Goal: Transaction & Acquisition: Book appointment/travel/reservation

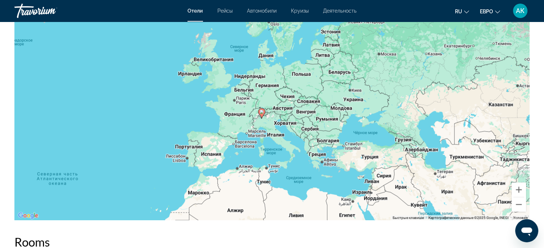
scroll to position [721, 0]
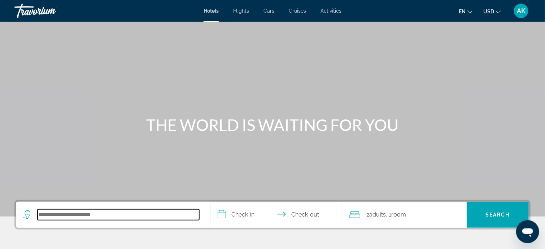
click at [67, 214] on input "Search hotel destination" at bounding box center [119, 214] width 162 height 11
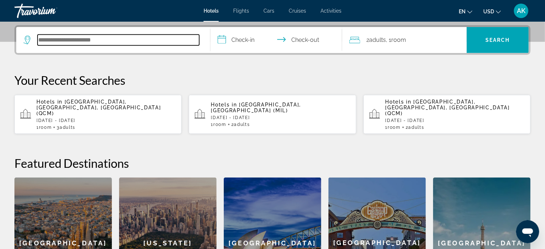
scroll to position [176, 0]
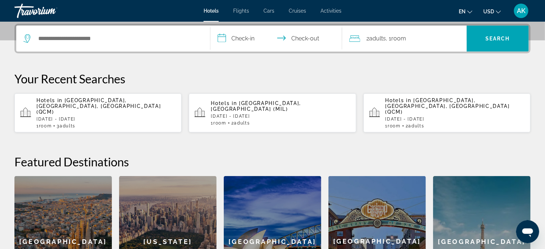
click at [225, 114] on p "Tue, 04 Nov - Sat, 08 Nov" at bounding box center [280, 116] width 139 height 5
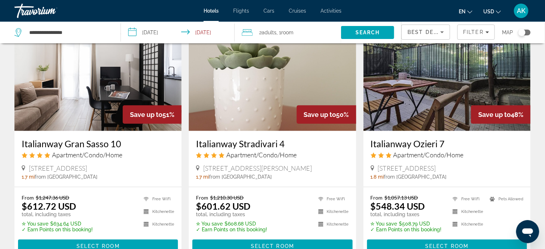
scroll to position [252, 0]
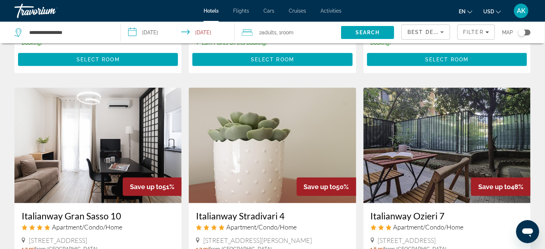
click at [441, 168] on img "Main content" at bounding box center [446, 145] width 167 height 115
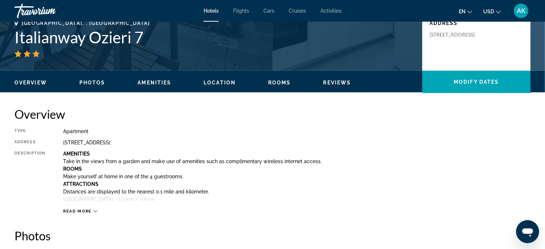
scroll to position [180, 0]
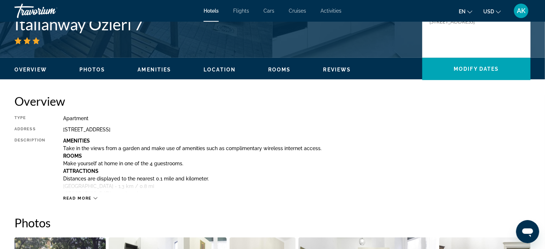
click at [95, 197] on icon "Main content" at bounding box center [95, 198] width 4 height 4
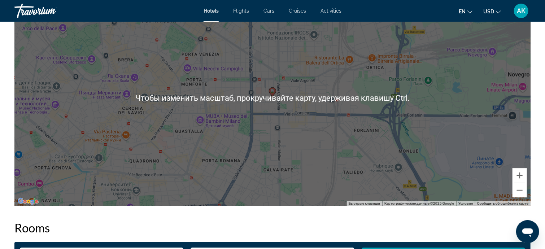
scroll to position [1046, 0]
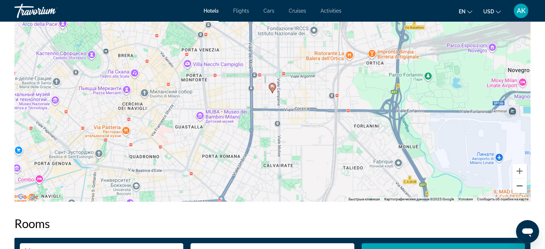
click at [519, 186] on button "Уменьшить" at bounding box center [519, 186] width 14 height 14
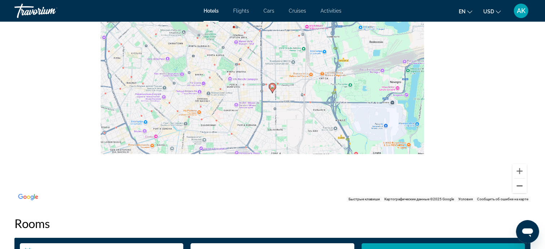
click at [519, 186] on button "Уменьшить" at bounding box center [519, 186] width 14 height 14
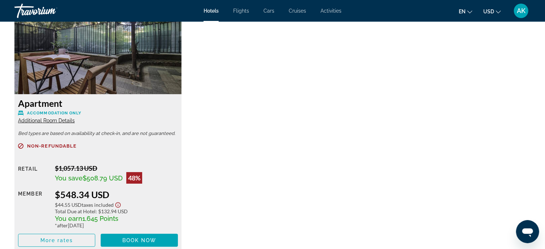
scroll to position [1334, 0]
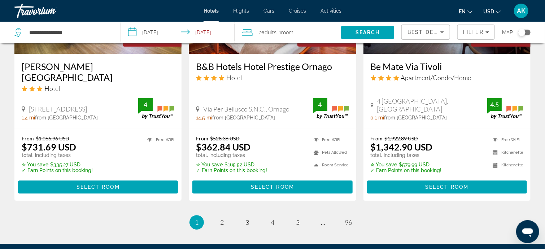
scroll to position [974, 0]
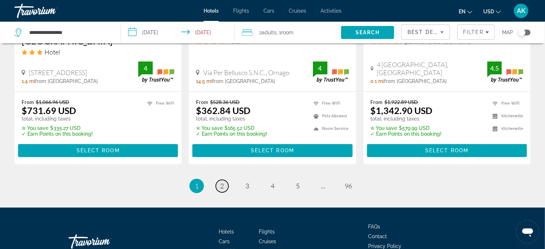
click at [221, 186] on span "2" at bounding box center [222, 186] width 4 height 8
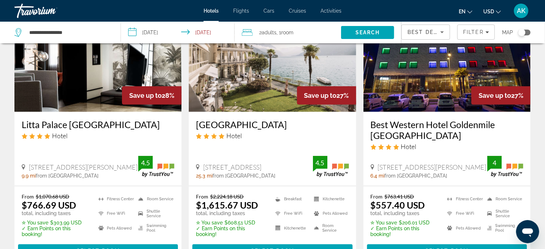
scroll to position [36, 0]
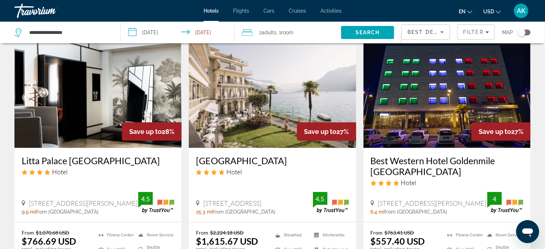
click at [472, 232] on ul "Fitness Center Free WiFi Pets Allowed Room Service Shuttle Service Swimming Pool" at bounding box center [480, 251] width 85 height 44
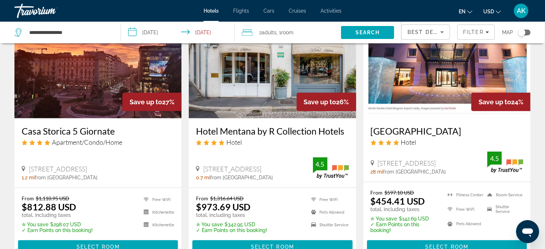
scroll to position [361, 0]
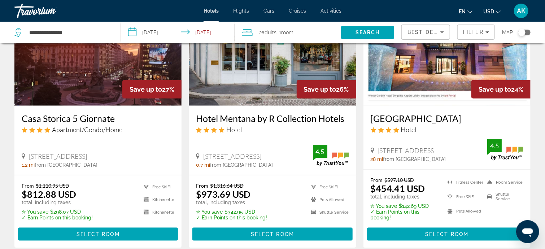
click at [420, 91] on img "Main content" at bounding box center [446, 47] width 167 height 115
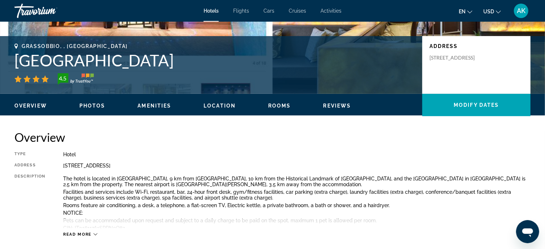
scroll to position [180, 0]
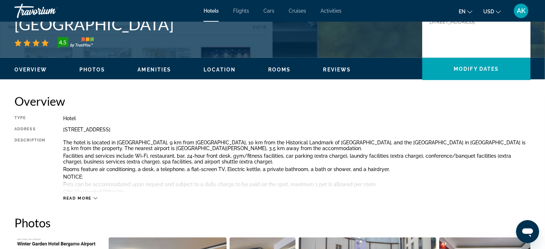
click at [94, 196] on icon "Main content" at bounding box center [95, 198] width 4 height 4
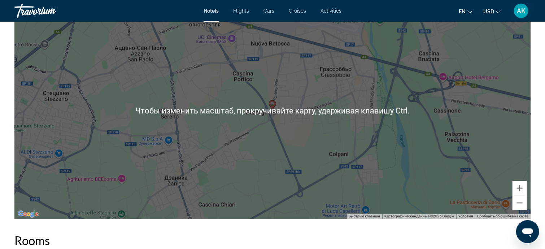
scroll to position [757, 0]
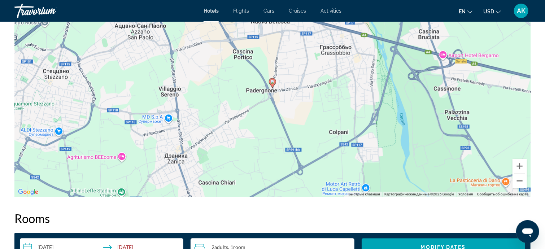
click at [522, 181] on button "Уменьшить" at bounding box center [519, 180] width 14 height 14
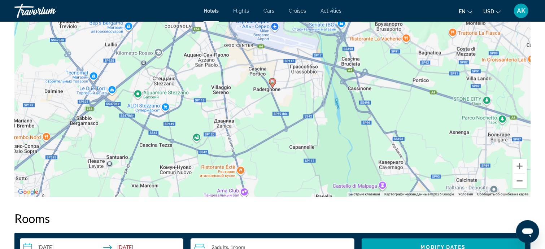
click at [522, 181] on button "Уменьшить" at bounding box center [519, 180] width 14 height 14
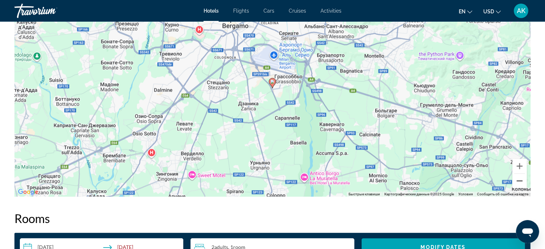
click at [522, 181] on button "Уменьшить" at bounding box center [519, 180] width 14 height 14
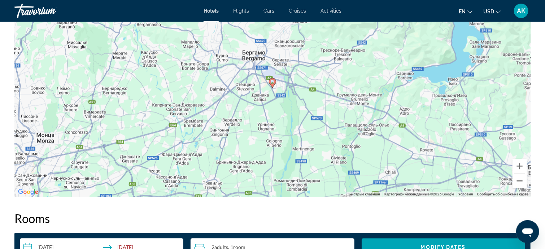
click at [523, 183] on button "Уменьшить" at bounding box center [519, 180] width 14 height 14
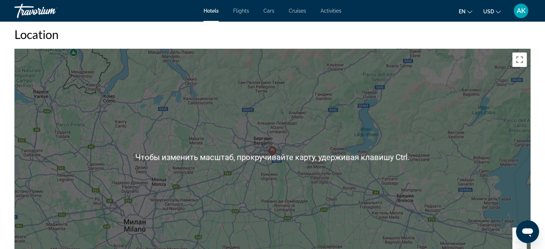
scroll to position [685, 0]
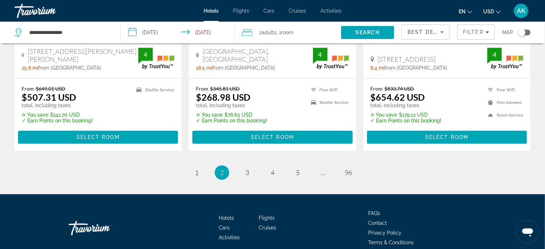
scroll to position [1010, 0]
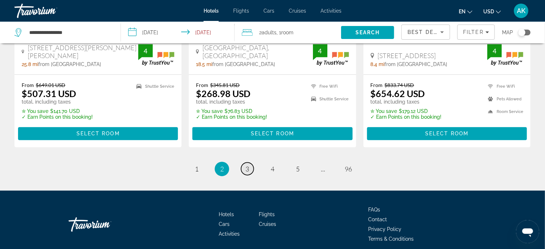
click at [249, 165] on span "3" at bounding box center [247, 169] width 4 height 8
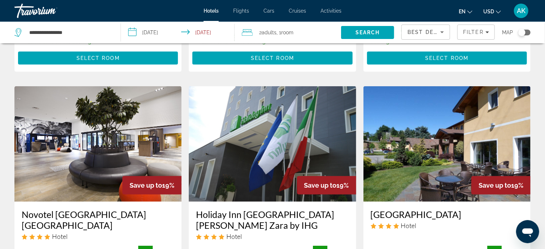
scroll to position [252, 0]
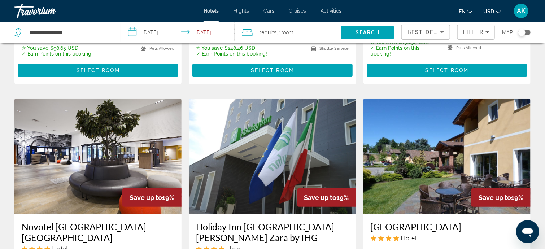
click at [94, 153] on img "Main content" at bounding box center [97, 155] width 167 height 115
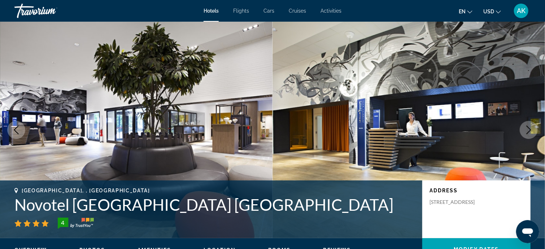
click at [529, 128] on icon "Next image" at bounding box center [528, 130] width 5 height 9
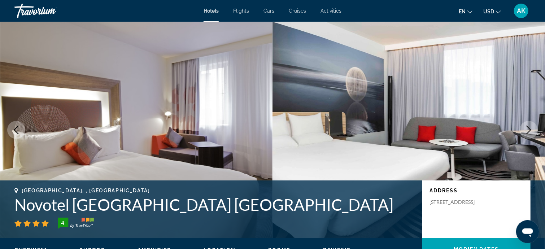
click at [529, 128] on icon "Next image" at bounding box center [528, 130] width 5 height 9
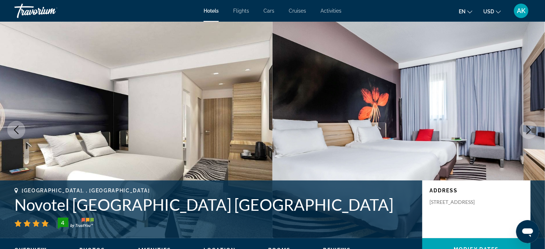
click at [529, 128] on icon "Next image" at bounding box center [528, 130] width 5 height 9
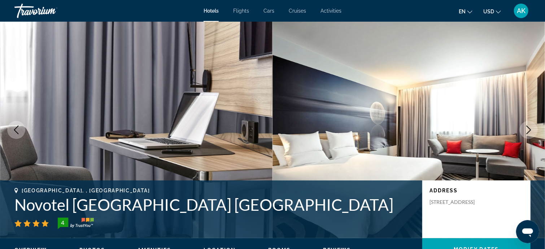
click at [529, 128] on icon "Next image" at bounding box center [528, 130] width 5 height 9
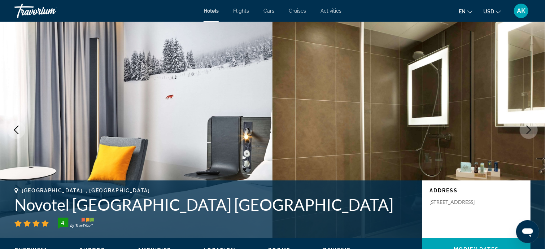
click at [529, 128] on icon "Next image" at bounding box center [528, 130] width 5 height 9
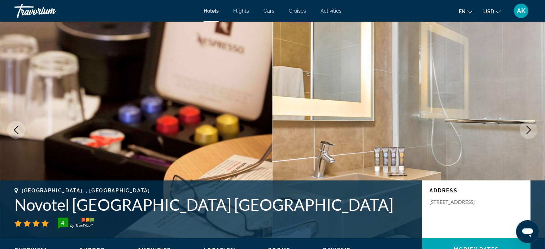
click at [529, 128] on icon "Next image" at bounding box center [528, 130] width 5 height 9
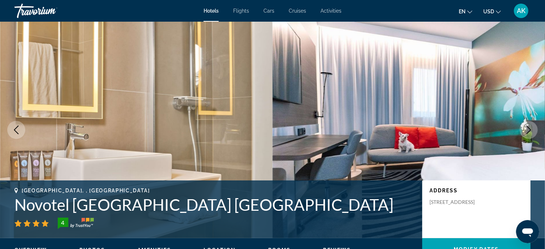
click at [529, 128] on icon "Next image" at bounding box center [528, 130] width 5 height 9
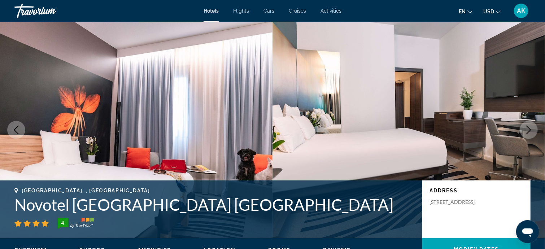
click at [529, 128] on icon "Next image" at bounding box center [528, 130] width 5 height 9
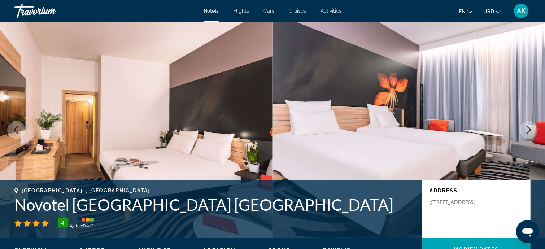
click at [529, 128] on icon "Next image" at bounding box center [528, 130] width 5 height 9
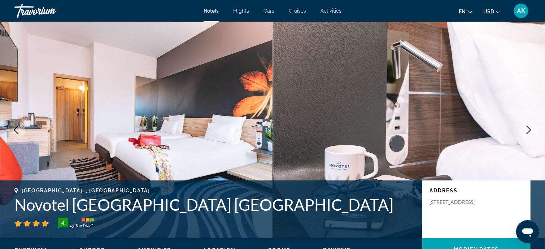
click at [530, 135] on button "Next image" at bounding box center [528, 130] width 18 height 18
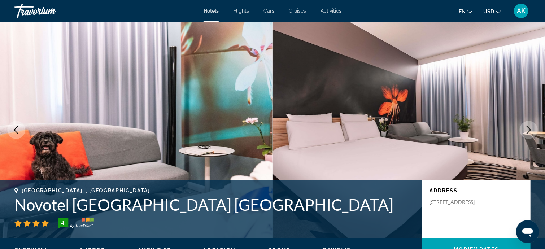
click at [531, 136] on button "Next image" at bounding box center [528, 130] width 18 height 18
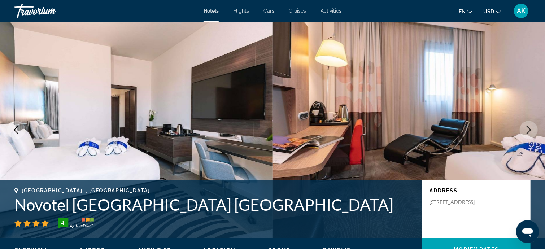
click at [531, 136] on button "Next image" at bounding box center [528, 130] width 18 height 18
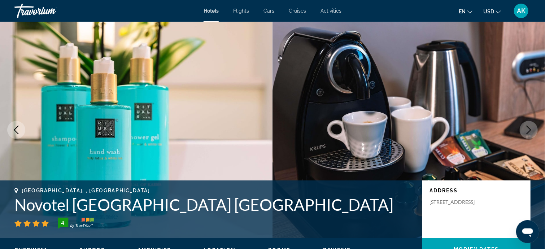
click at [528, 132] on icon "Next image" at bounding box center [528, 130] width 9 height 9
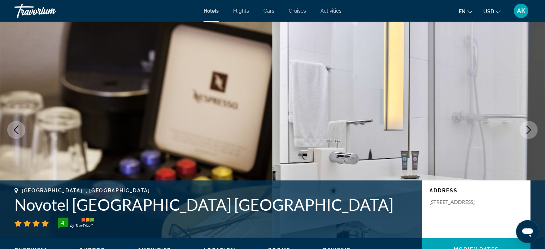
click at [528, 132] on icon "Next image" at bounding box center [528, 130] width 5 height 9
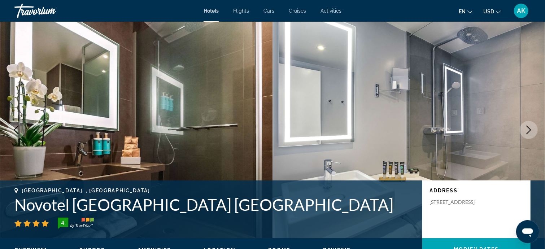
click at [531, 128] on icon "Next image" at bounding box center [528, 130] width 9 height 9
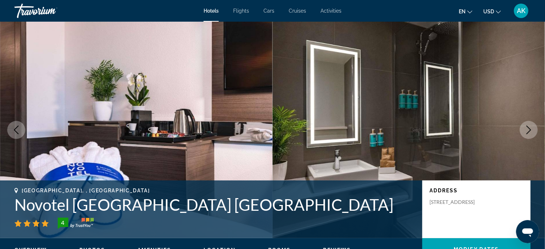
click at [530, 128] on icon "Next image" at bounding box center [528, 130] width 9 height 9
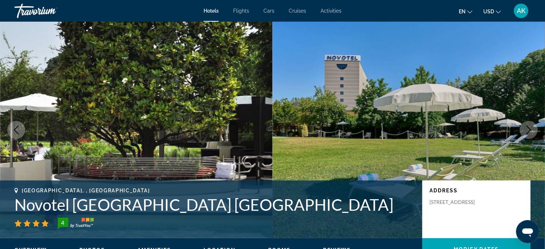
click at [530, 129] on icon "Next image" at bounding box center [528, 130] width 9 height 9
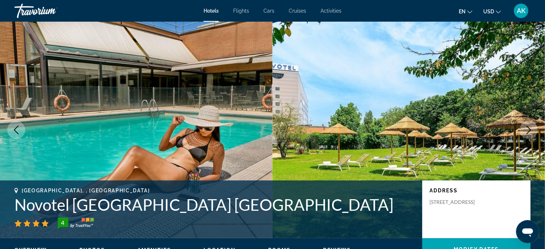
click at [530, 131] on icon "Next image" at bounding box center [528, 130] width 5 height 9
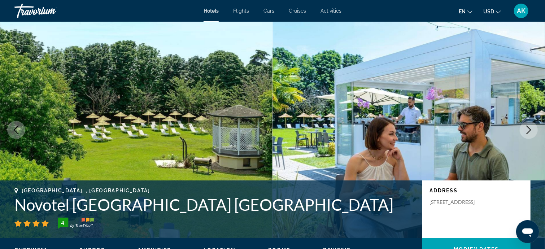
click at [22, 130] on button "Previous image" at bounding box center [16, 130] width 18 height 18
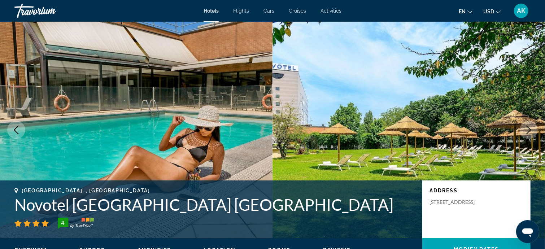
click at [514, 122] on img "Main content" at bounding box center [408, 130] width 272 height 216
click at [528, 128] on icon "Next image" at bounding box center [528, 130] width 9 height 9
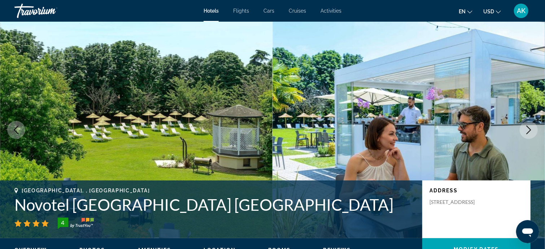
click at [527, 128] on icon "Next image" at bounding box center [528, 130] width 9 height 9
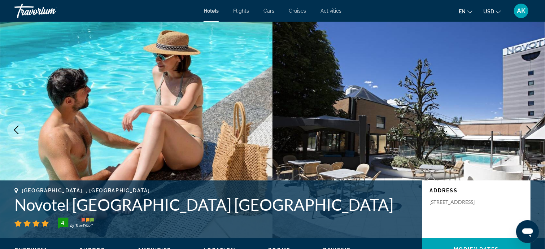
click at [527, 129] on icon "Next image" at bounding box center [528, 130] width 9 height 9
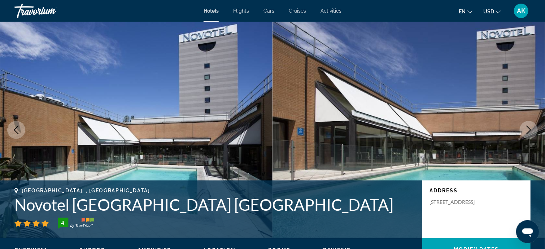
click at [527, 130] on icon "Next image" at bounding box center [528, 130] width 9 height 9
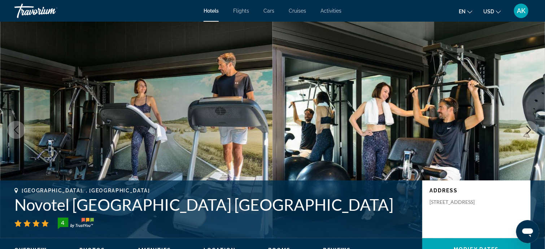
click at [527, 131] on icon "Next image" at bounding box center [528, 130] width 9 height 9
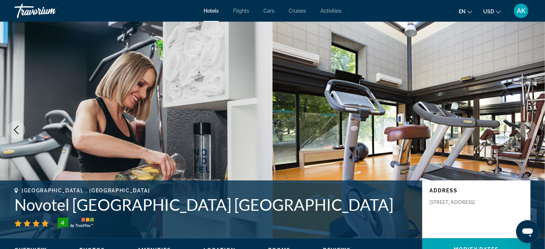
click at [528, 132] on icon "Next image" at bounding box center [528, 130] width 9 height 9
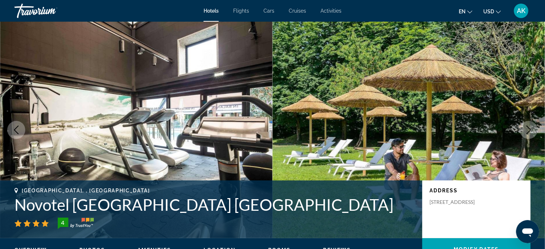
click at [528, 132] on icon "Next image" at bounding box center [528, 130] width 9 height 9
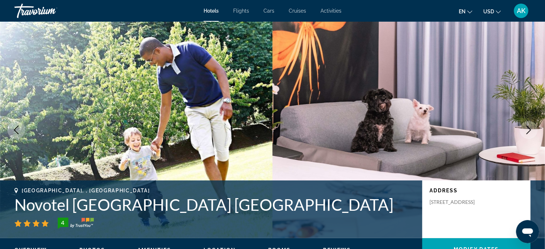
click at [528, 133] on icon "Next image" at bounding box center [528, 130] width 9 height 9
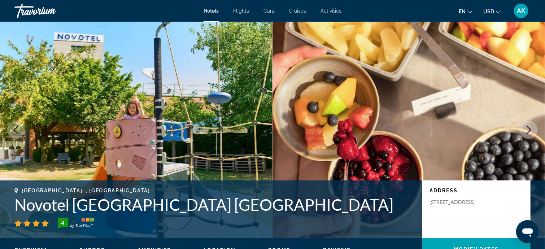
click at [525, 130] on icon "Next image" at bounding box center [528, 130] width 9 height 9
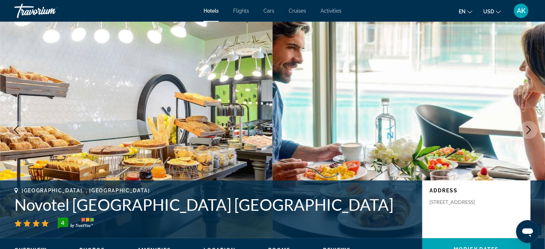
click at [525, 130] on icon "Next image" at bounding box center [528, 130] width 9 height 9
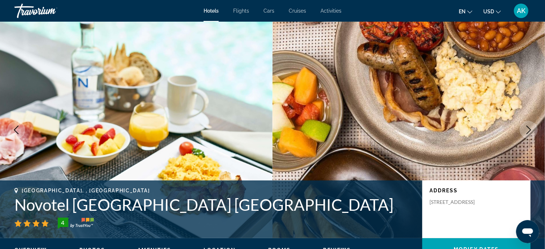
click at [528, 131] on icon "Next image" at bounding box center [528, 130] width 9 height 9
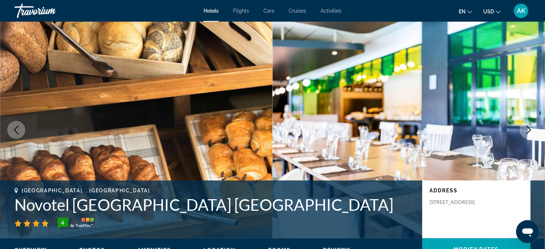
click at [529, 131] on icon "Next image" at bounding box center [528, 130] width 9 height 9
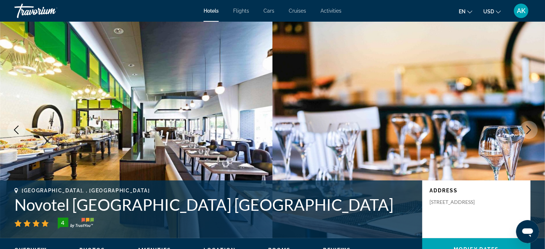
click at [530, 132] on icon "Next image" at bounding box center [528, 130] width 9 height 9
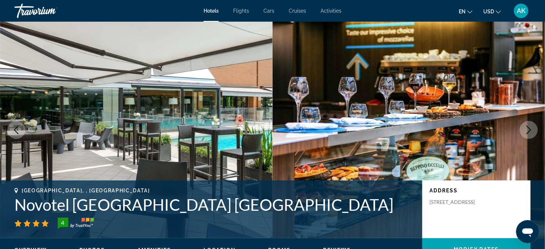
click at [527, 133] on icon "Next image" at bounding box center [528, 130] width 5 height 9
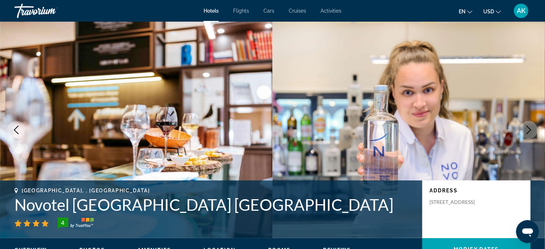
click at [527, 133] on icon "Next image" at bounding box center [528, 130] width 5 height 9
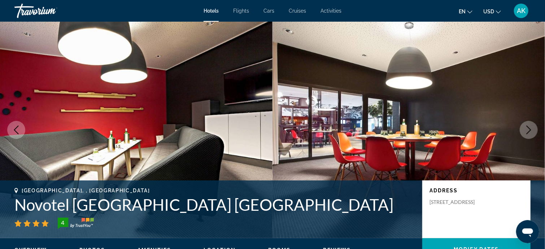
click at [527, 133] on icon "Next image" at bounding box center [528, 130] width 5 height 9
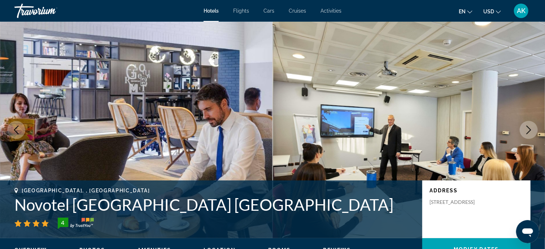
click at [528, 133] on icon "Next image" at bounding box center [528, 130] width 5 height 9
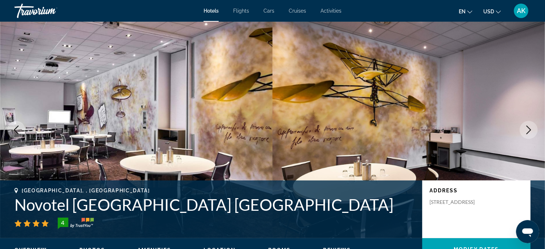
click at [528, 134] on icon "Next image" at bounding box center [528, 130] width 9 height 9
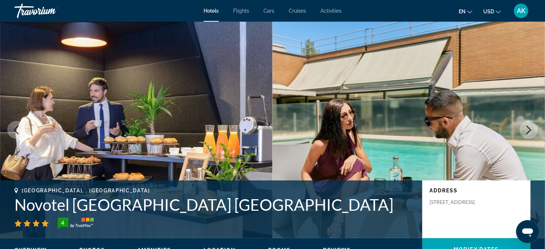
click at [529, 134] on button "Next image" at bounding box center [528, 130] width 18 height 18
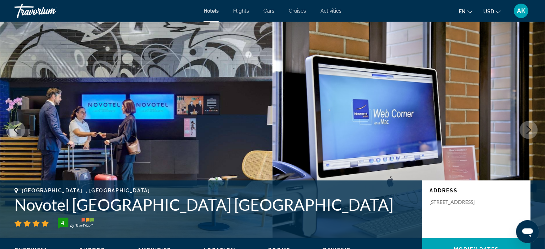
click at [529, 135] on button "Next image" at bounding box center [528, 130] width 18 height 18
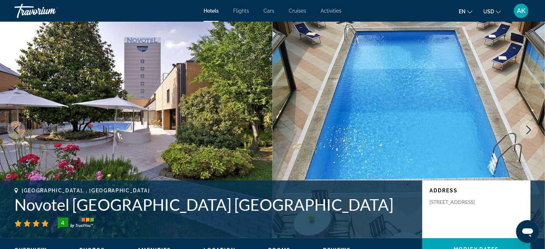
click at [527, 130] on icon "Next image" at bounding box center [528, 130] width 9 height 9
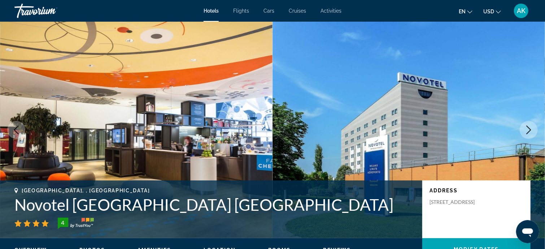
click at [527, 131] on icon "Next image" at bounding box center [528, 130] width 9 height 9
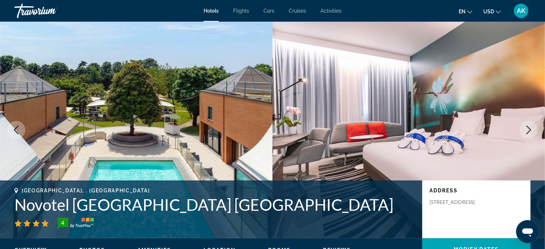
click at [528, 131] on icon "Next image" at bounding box center [528, 130] width 9 height 9
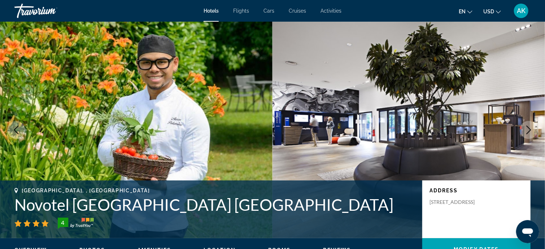
click at [527, 132] on icon "Next image" at bounding box center [528, 130] width 9 height 9
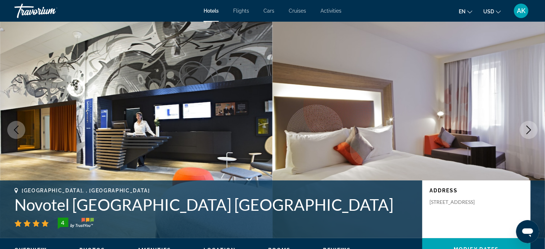
click at [527, 133] on icon "Next image" at bounding box center [528, 130] width 9 height 9
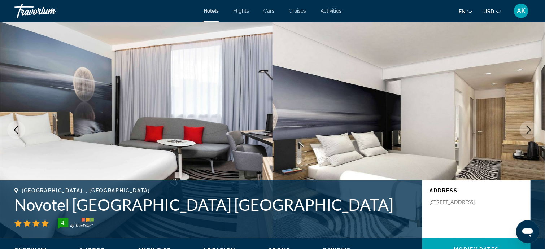
click at [527, 133] on icon "Next image" at bounding box center [528, 130] width 9 height 9
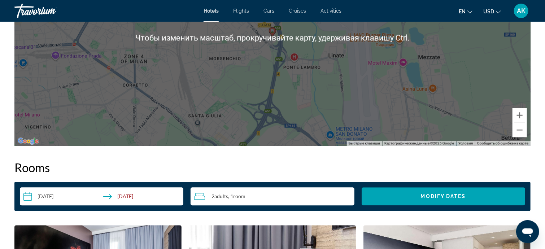
scroll to position [793, 0]
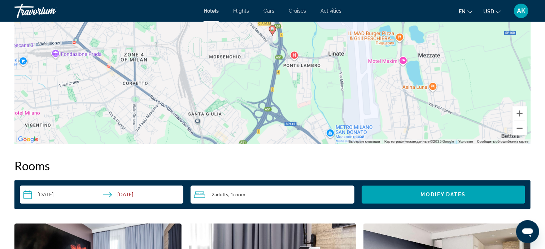
click at [520, 121] on button "Уменьшить" at bounding box center [519, 128] width 14 height 14
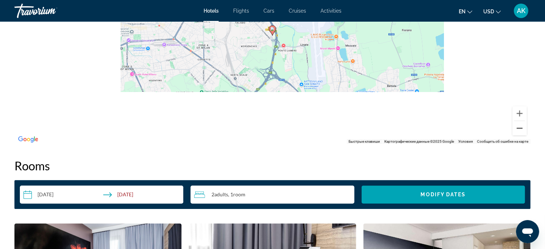
click at [520, 121] on button "Уменьшить" at bounding box center [519, 128] width 14 height 14
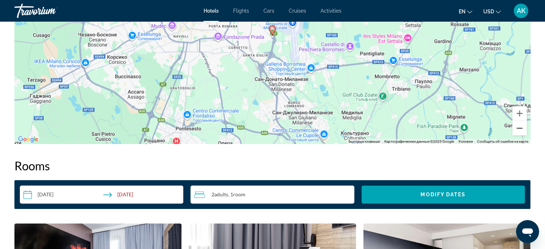
click at [520, 121] on button "Уменьшить" at bounding box center [519, 128] width 14 height 14
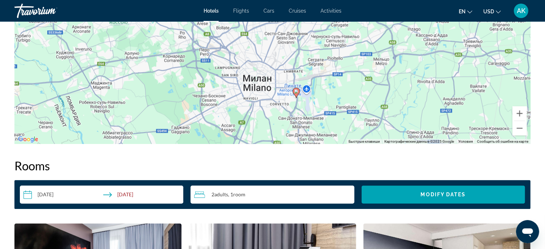
drag, startPoint x: 342, startPoint y: 54, endPoint x: 369, endPoint y: 114, distance: 65.4
click at [367, 116] on div "Чтобы активировать перетаскивание с помощью клавиатуры, нажмите Alt + Ввод. Пос…" at bounding box center [272, 36] width 516 height 216
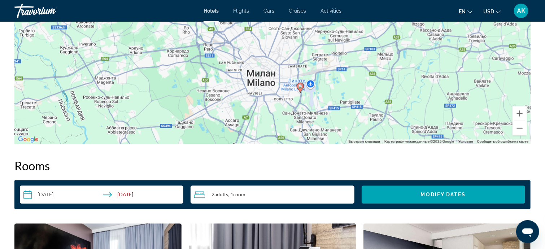
click at [400, 108] on div "Чтобы активировать перетаскивание с помощью клавиатуры, нажмите Alt + Ввод. Пос…" at bounding box center [272, 36] width 516 height 216
click at [520, 121] on button "Уменьшить" at bounding box center [519, 128] width 14 height 14
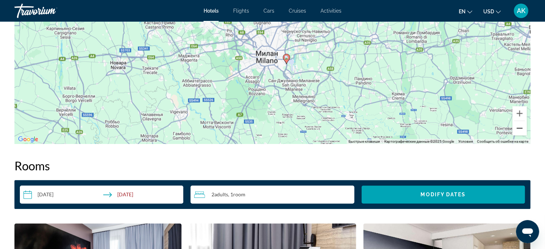
click at [520, 121] on button "Уменьшить" at bounding box center [519, 128] width 14 height 14
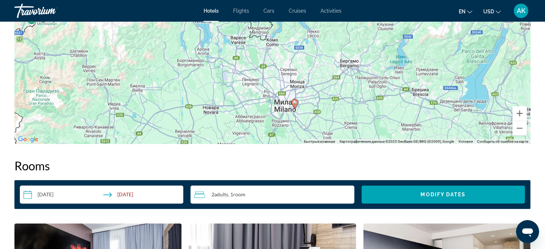
drag, startPoint x: 377, startPoint y: 44, endPoint x: 394, endPoint y: 109, distance: 66.7
click at [394, 109] on div "Чтобы активировать перетаскивание с помощью клавиатуры, нажмите Alt + Ввод. Пос…" at bounding box center [272, 36] width 516 height 216
click at [520, 123] on button "Уменьшить" at bounding box center [519, 128] width 14 height 14
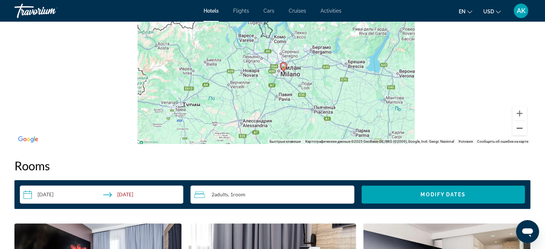
click at [519, 121] on button "Уменьшить" at bounding box center [519, 128] width 14 height 14
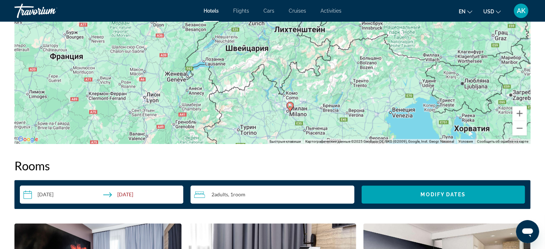
drag, startPoint x: 307, startPoint y: 37, endPoint x: 320, endPoint y: 97, distance: 61.6
click at [321, 98] on div "Чтобы активировать перетаскивание с помощью клавиатуры, нажмите Alt + Ввод. Пос…" at bounding box center [272, 36] width 516 height 216
click at [520, 122] on button "Уменьшить" at bounding box center [519, 128] width 14 height 14
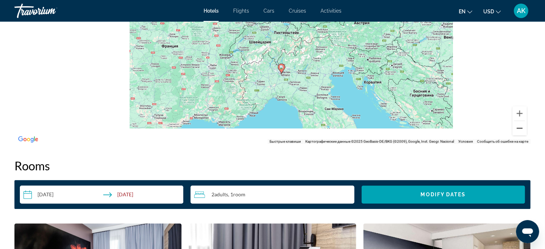
click at [520, 122] on button "Уменьшить" at bounding box center [519, 128] width 14 height 14
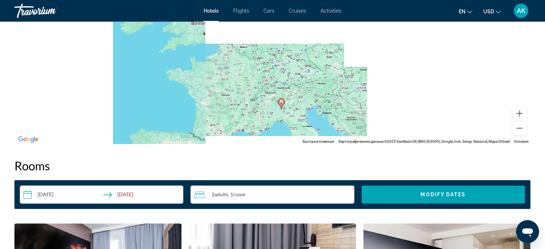
drag, startPoint x: 338, startPoint y: 59, endPoint x: 343, endPoint y: 113, distance: 54.7
click at [342, 114] on div "Чтобы активировать перетаскивание с помощью клавиатуры, нажмите Alt + Ввод. Пос…" at bounding box center [272, 36] width 516 height 216
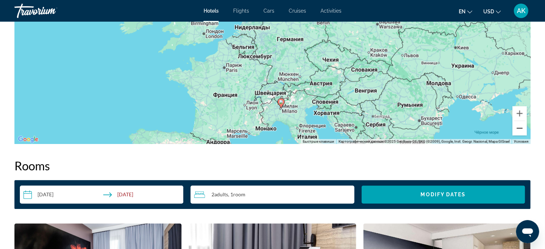
click at [522, 122] on button "Уменьшить" at bounding box center [519, 128] width 14 height 14
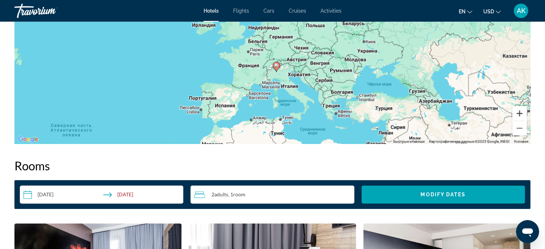
click at [519, 108] on button "Увеличить" at bounding box center [519, 113] width 14 height 14
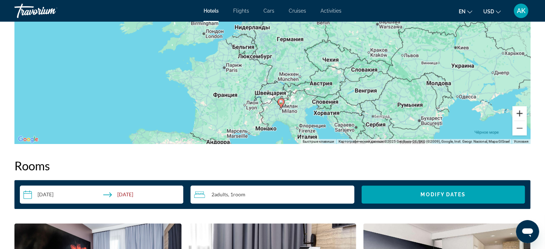
click at [519, 108] on button "Увеличить" at bounding box center [519, 113] width 14 height 14
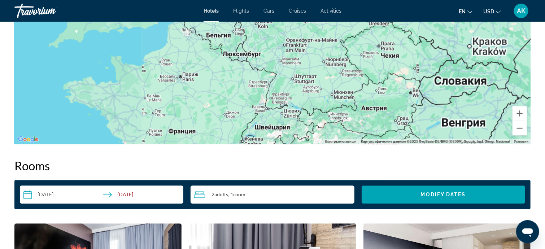
drag, startPoint x: 339, startPoint y: 109, endPoint x: 343, endPoint y: 52, distance: 57.2
click at [343, 52] on div "Чтобы активировать перетаскивание с помощью клавиатуры, нажмите Alt + Ввод. Пос…" at bounding box center [272, 36] width 516 height 216
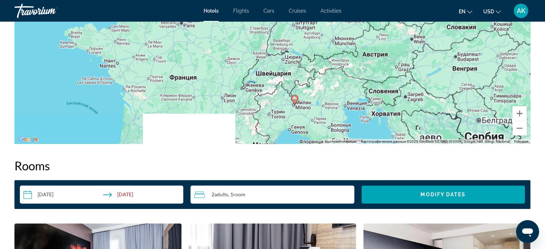
drag, startPoint x: 359, startPoint y: 104, endPoint x: 360, endPoint y: 84, distance: 19.1
click at [360, 84] on div "Чтобы активировать перетаскивание с помощью клавиатуры, нажмите Alt + Ввод. Пос…" at bounding box center [272, 36] width 516 height 216
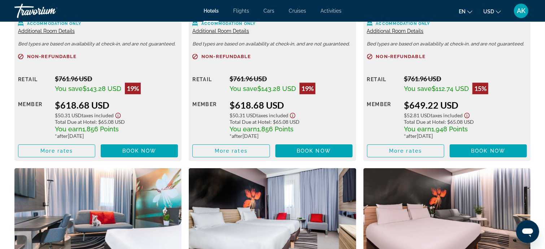
scroll to position [1118, 0]
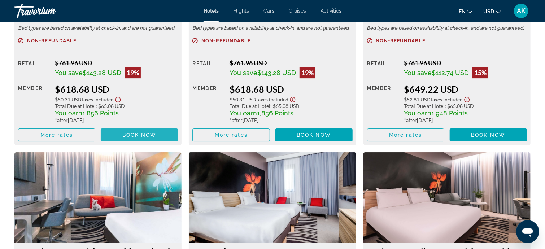
click at [138, 132] on span "Book now" at bounding box center [139, 135] width 34 height 6
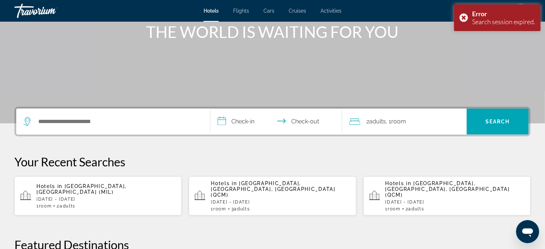
scroll to position [98, 0]
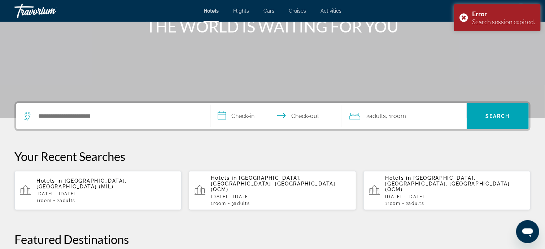
click at [118, 187] on div "Hotels in Milan, Italy (MIL) Tue, 04 Nov - Sat, 08 Nov 1 Room rooms 2 Adult Adu…" at bounding box center [105, 190] width 139 height 25
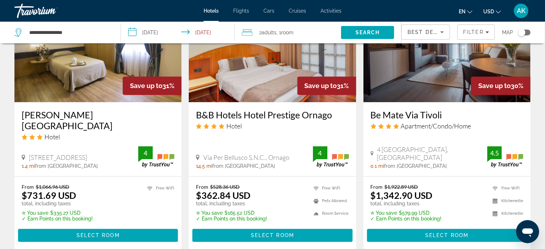
scroll to position [902, 0]
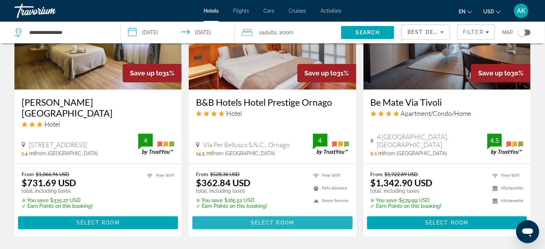
click at [274, 221] on span "Select Room" at bounding box center [272, 223] width 43 height 6
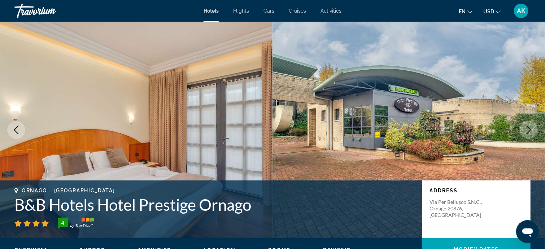
click at [529, 126] on icon "Next image" at bounding box center [528, 130] width 9 height 9
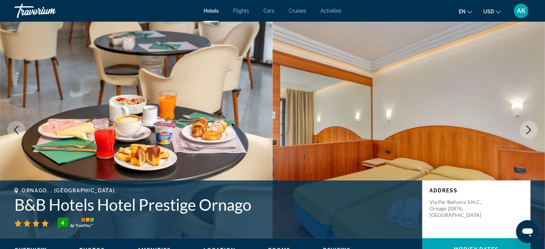
click at [527, 127] on icon "Next image" at bounding box center [528, 130] width 5 height 9
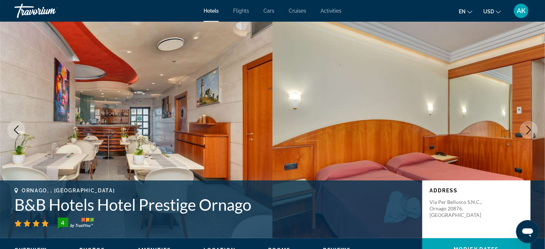
click at [524, 127] on icon "Next image" at bounding box center [528, 130] width 9 height 9
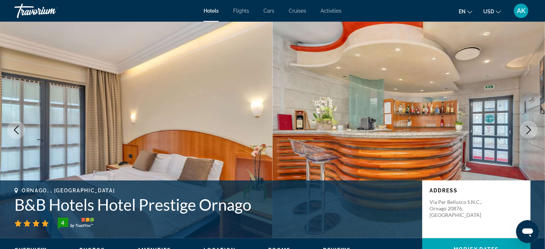
click at [524, 127] on icon "Next image" at bounding box center [528, 130] width 9 height 9
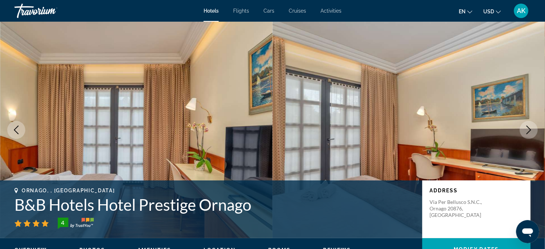
click at [524, 127] on icon "Next image" at bounding box center [528, 130] width 9 height 9
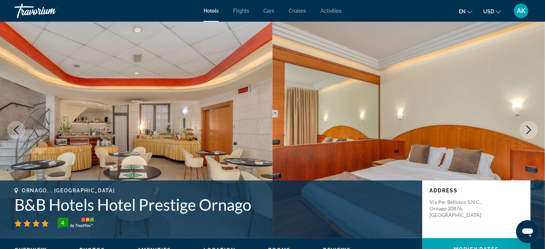
click at [524, 127] on icon "Next image" at bounding box center [528, 130] width 9 height 9
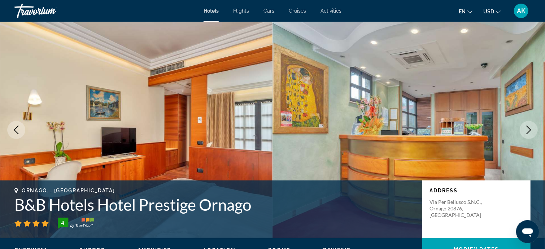
click at [524, 129] on icon "Next image" at bounding box center [528, 130] width 9 height 9
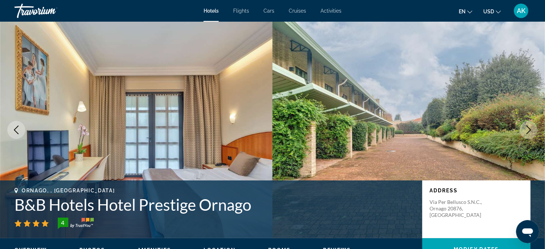
click at [524, 129] on icon "Next image" at bounding box center [528, 130] width 9 height 9
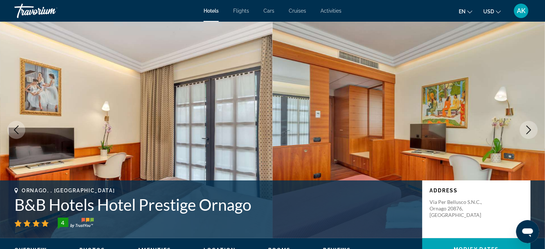
click at [524, 129] on icon "Next image" at bounding box center [528, 130] width 9 height 9
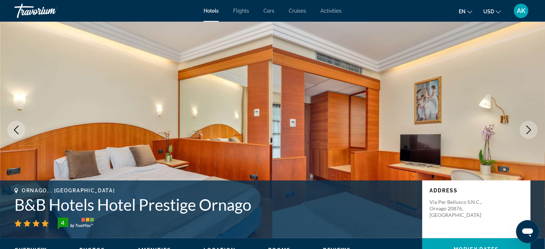
click at [527, 131] on icon "Next image" at bounding box center [528, 130] width 9 height 9
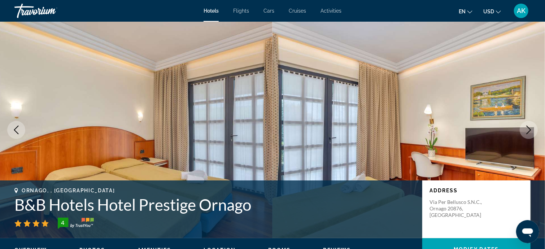
click at [527, 131] on icon "Next image" at bounding box center [528, 130] width 9 height 9
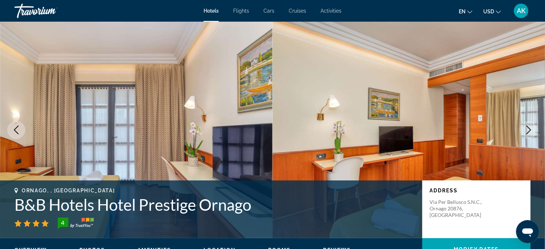
click at [19, 131] on icon "Previous image" at bounding box center [16, 130] width 9 height 9
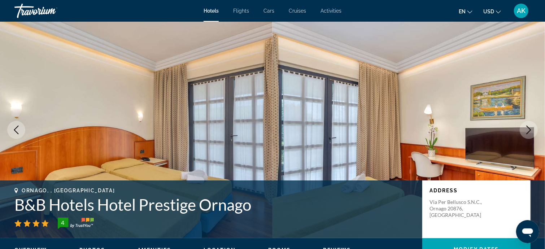
click at [528, 131] on icon "Next image" at bounding box center [528, 130] width 9 height 9
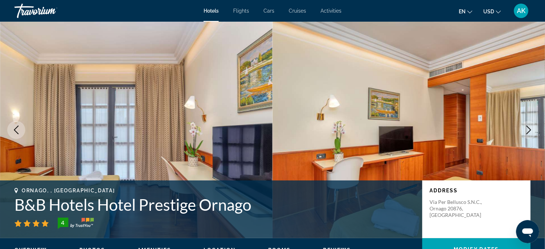
click at [528, 131] on icon "Next image" at bounding box center [528, 130] width 9 height 9
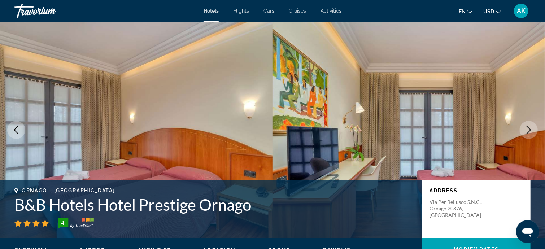
click at [528, 131] on icon "Next image" at bounding box center [528, 130] width 9 height 9
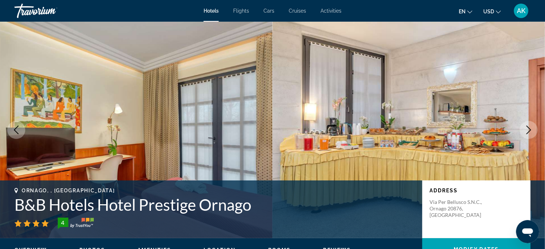
click at [527, 130] on icon "Next image" at bounding box center [528, 130] width 9 height 9
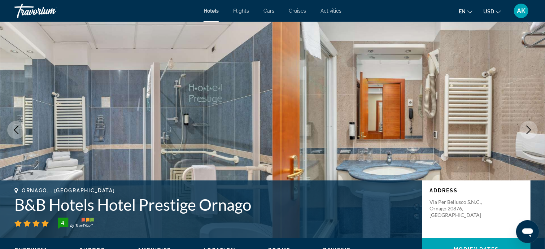
click at [524, 129] on icon "Next image" at bounding box center [528, 130] width 9 height 9
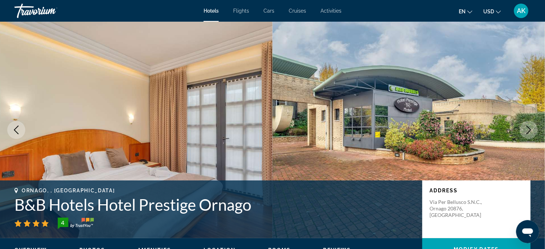
click at [524, 129] on icon "Next image" at bounding box center [528, 130] width 9 height 9
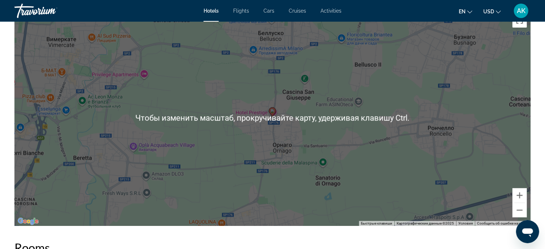
scroll to position [721, 0]
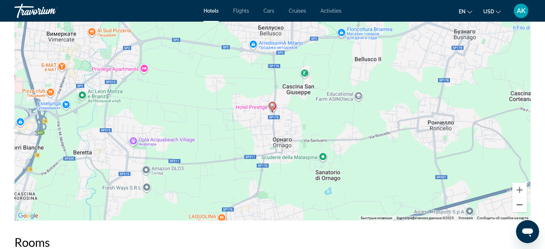
click at [520, 204] on button "Уменьшить" at bounding box center [519, 204] width 14 height 14
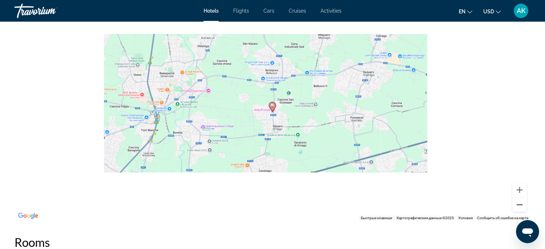
click at [520, 203] on button "Уменьшить" at bounding box center [519, 204] width 14 height 14
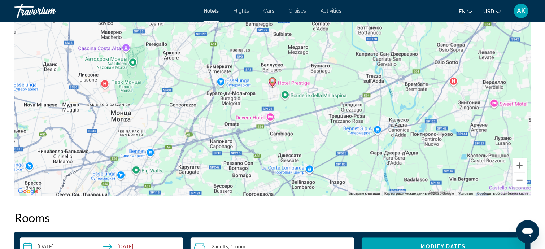
scroll to position [734, 0]
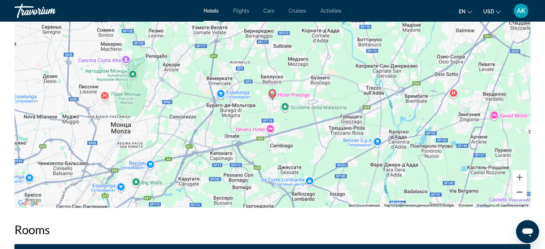
click at [518, 192] on button "Уменьшить" at bounding box center [519, 192] width 14 height 14
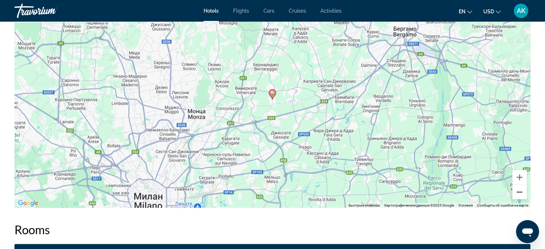
click at [518, 192] on button "Уменьшить" at bounding box center [519, 192] width 14 height 14
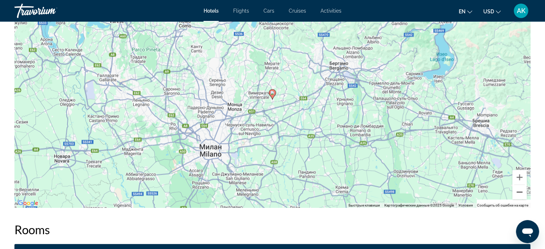
click at [518, 190] on button "Уменьшить" at bounding box center [519, 192] width 14 height 14
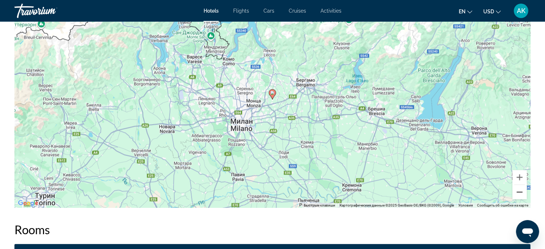
click at [518, 190] on button "Уменьшить" at bounding box center [519, 192] width 14 height 14
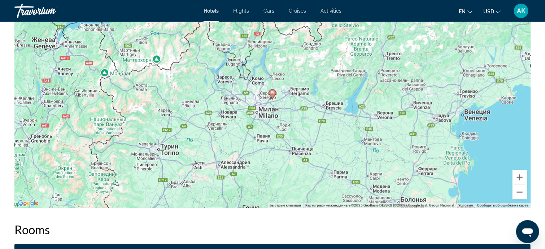
click at [520, 192] on button "Уменьшить" at bounding box center [519, 192] width 14 height 14
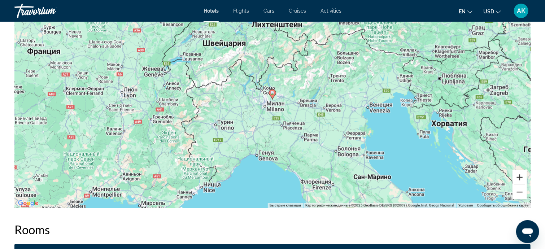
click at [522, 176] on button "Увеличить" at bounding box center [519, 177] width 14 height 14
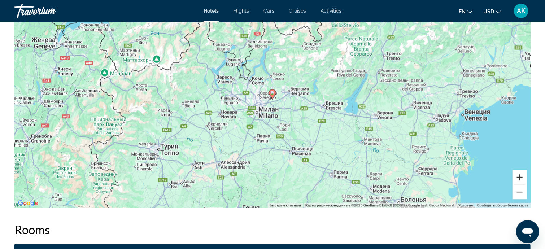
click at [518, 177] on button "Увеличить" at bounding box center [519, 177] width 14 height 14
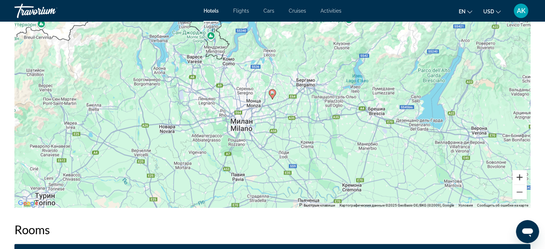
click at [518, 176] on button "Увеличить" at bounding box center [519, 177] width 14 height 14
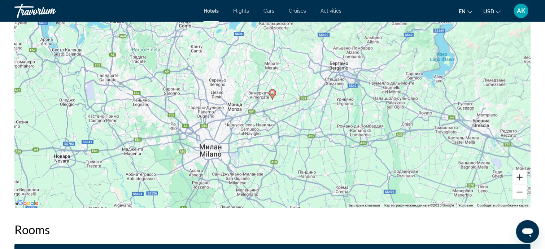
click at [518, 176] on button "Увеличить" at bounding box center [519, 177] width 14 height 14
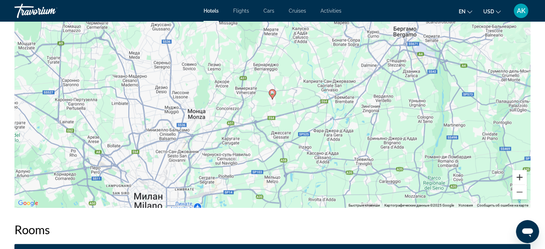
click at [518, 176] on button "Увеличить" at bounding box center [519, 177] width 14 height 14
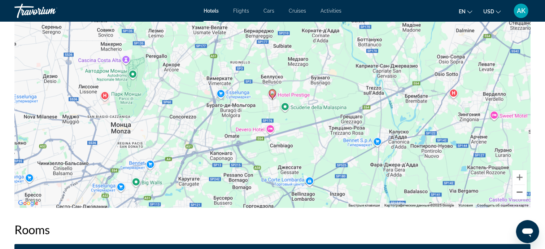
click at [519, 192] on button "Уменьшить" at bounding box center [519, 192] width 14 height 14
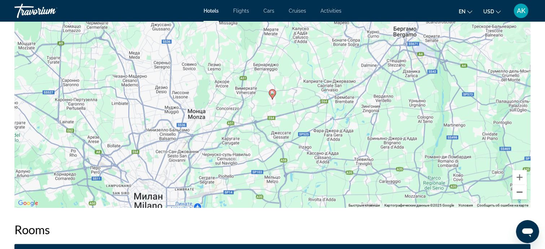
click at [519, 192] on button "Уменьшить" at bounding box center [519, 192] width 14 height 14
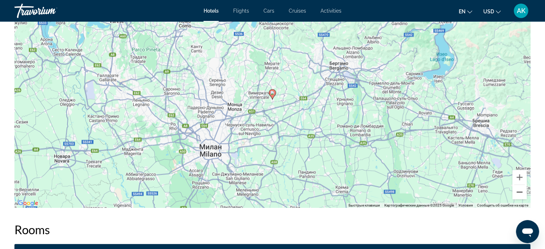
click at [519, 192] on button "Уменьшить" at bounding box center [519, 192] width 14 height 14
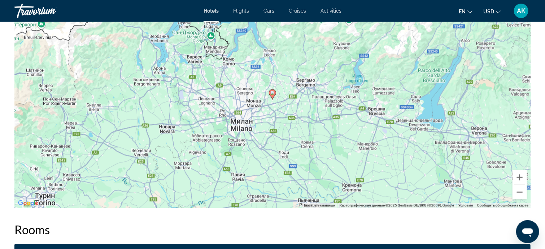
click at [519, 192] on button "Уменьшить" at bounding box center [519, 192] width 14 height 14
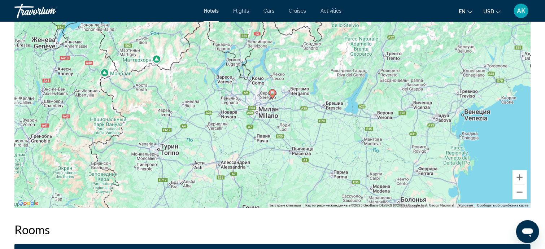
click at [519, 192] on button "Уменьшить" at bounding box center [519, 192] width 14 height 14
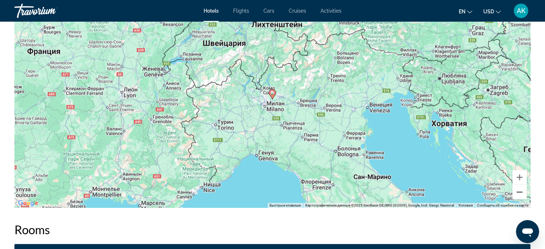
click at [519, 192] on button "Уменьшить" at bounding box center [519, 192] width 14 height 14
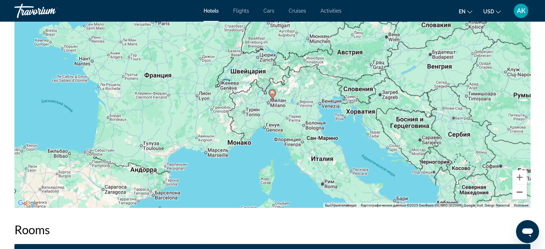
click at [519, 192] on button "Уменьшить" at bounding box center [519, 192] width 14 height 14
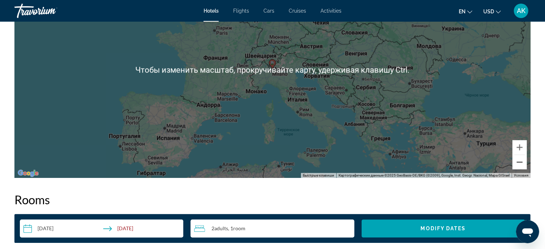
scroll to position [770, 0]
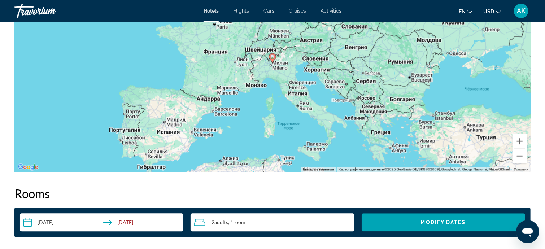
click at [520, 154] on button "Уменьшить" at bounding box center [519, 156] width 14 height 14
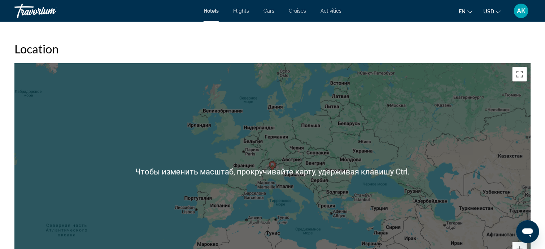
scroll to position [698, 0]
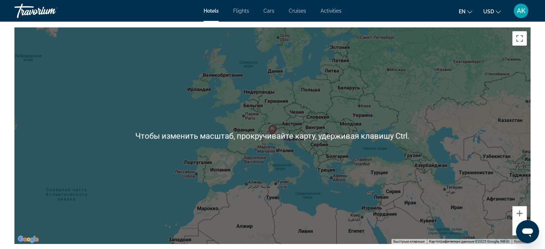
click at [304, 105] on div "Чтобы активировать перетаскивание с помощью клавиатуры, нажмите Alt + Ввод. Пос…" at bounding box center [272, 135] width 516 height 216
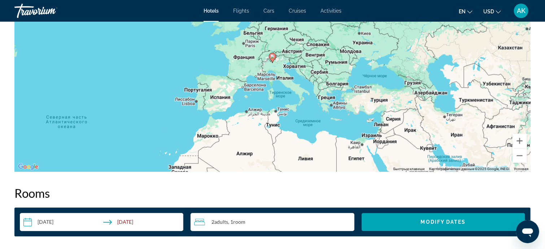
scroll to position [770, 0]
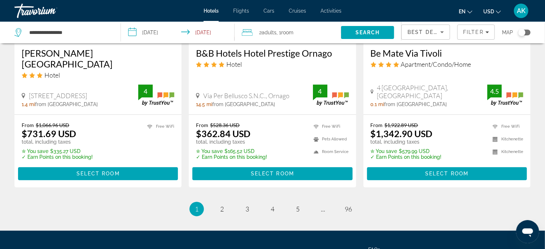
scroll to position [985, 0]
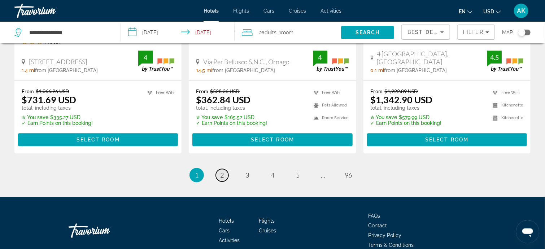
click at [221, 176] on span "2" at bounding box center [222, 175] width 4 height 8
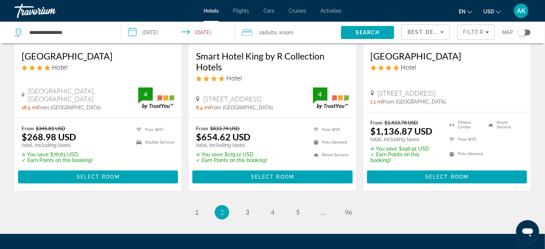
scroll to position [974, 0]
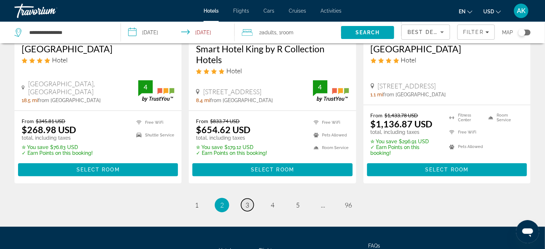
click at [247, 201] on span "3" at bounding box center [247, 205] width 4 height 8
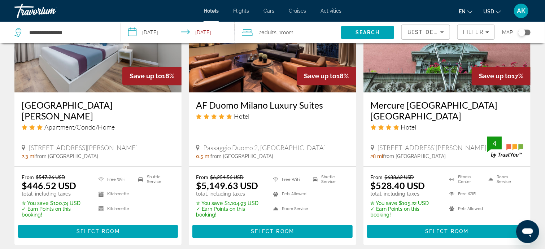
scroll to position [938, 0]
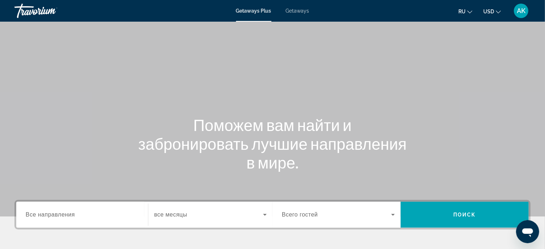
scroll to position [36, 0]
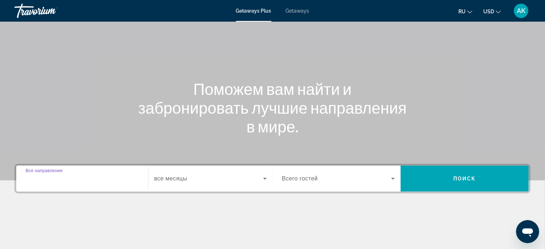
click at [78, 177] on input "Destination Все направления" at bounding box center [82, 179] width 113 height 9
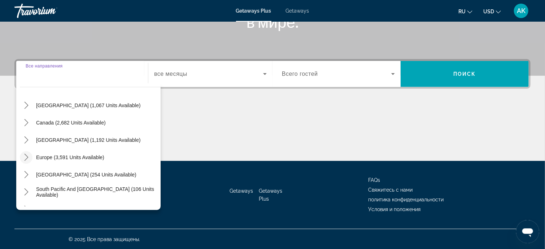
click at [25, 155] on icon "Toggle Europe (3,591 units available) submenu" at bounding box center [26, 157] width 7 height 7
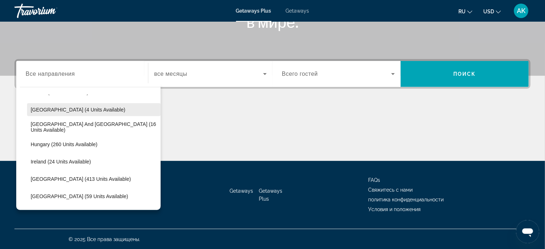
scroll to position [198, 0]
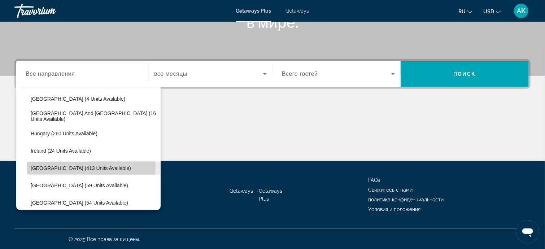
click at [30, 165] on span "Select destination: Italy (413 units available)" at bounding box center [93, 167] width 133 height 17
type input "**********"
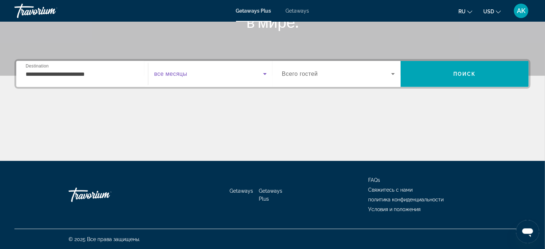
click at [265, 73] on icon "Search widget" at bounding box center [264, 74] width 9 height 9
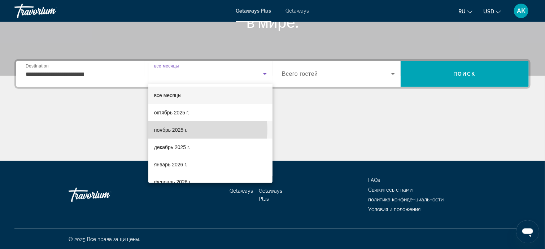
click at [179, 128] on span "ноябрь 2025 г." at bounding box center [170, 130] width 33 height 9
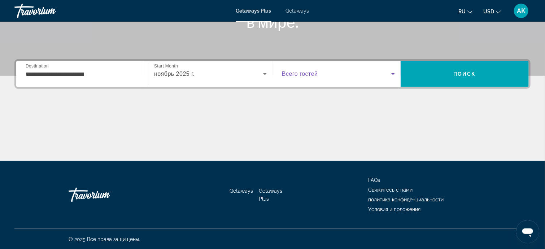
click at [392, 72] on icon "Search widget" at bounding box center [392, 74] width 9 height 9
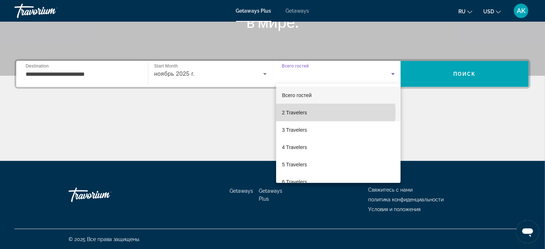
click at [309, 113] on mat-option "2 Travelers" at bounding box center [338, 112] width 124 height 17
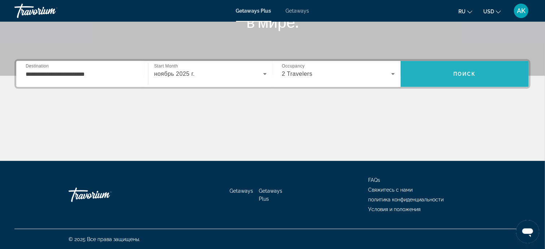
click at [453, 70] on span "Search" at bounding box center [464, 73] width 128 height 17
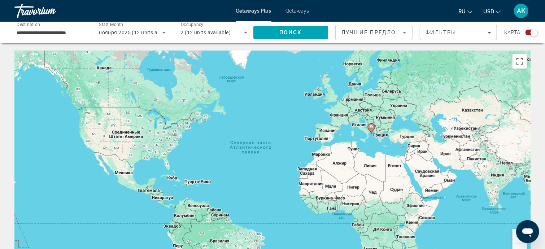
click at [372, 127] on image "Main content" at bounding box center [371, 127] width 4 height 4
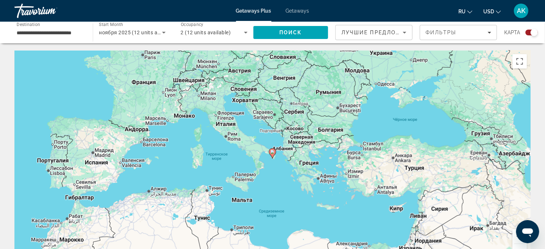
click at [272, 153] on image "Main content" at bounding box center [272, 152] width 4 height 4
type input "**********"
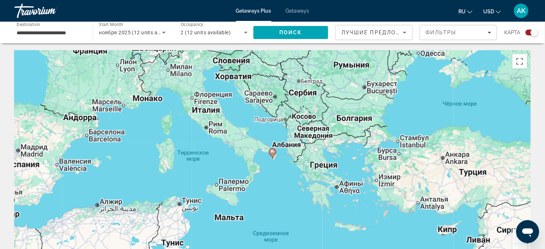
click at [272, 153] on image "Main content" at bounding box center [272, 152] width 4 height 4
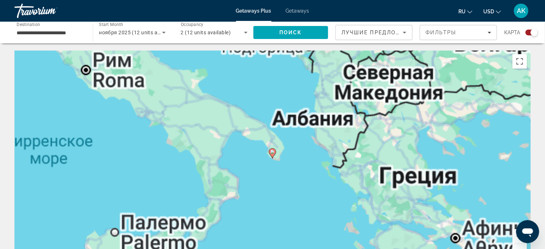
click at [272, 153] on image "Main content" at bounding box center [272, 152] width 4 height 4
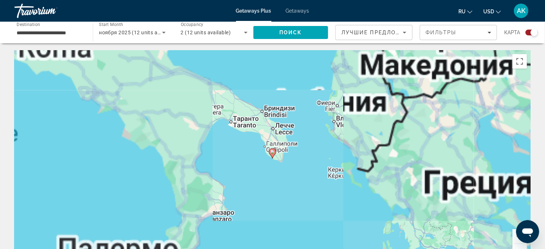
click at [272, 153] on image "Main content" at bounding box center [272, 152] width 4 height 4
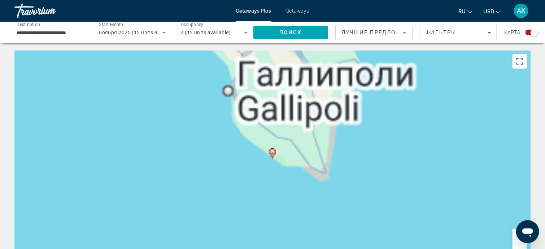
click at [272, 152] on image "Main content" at bounding box center [272, 152] width 4 height 4
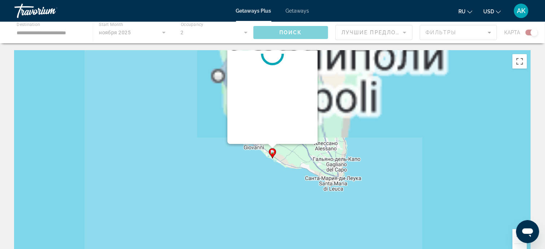
click at [272, 159] on div "Чтобы активировать перетаскивание с помощью клавиатуры, нажмите Alt + Ввод. Пос…" at bounding box center [530, 159] width 516 height 0
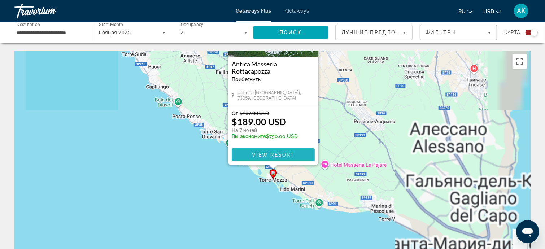
click at [271, 152] on span "View Resort" at bounding box center [273, 155] width 43 height 6
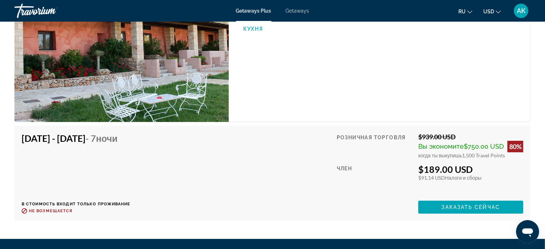
scroll to position [1190, 0]
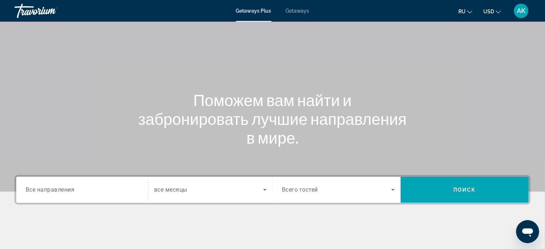
scroll to position [36, 0]
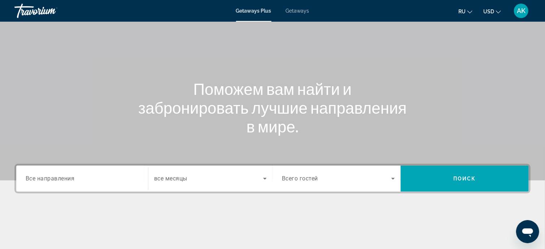
click at [294, 13] on span "Getaways" at bounding box center [297, 11] width 23 height 6
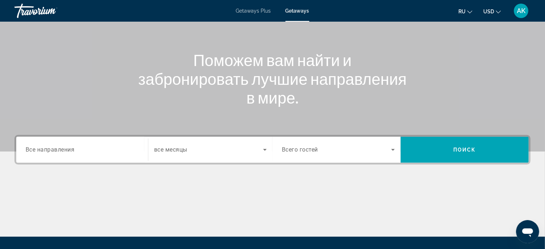
scroll to position [72, 0]
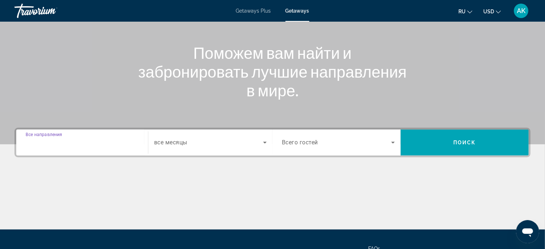
click at [76, 143] on input "Destination Все направления" at bounding box center [82, 142] width 113 height 9
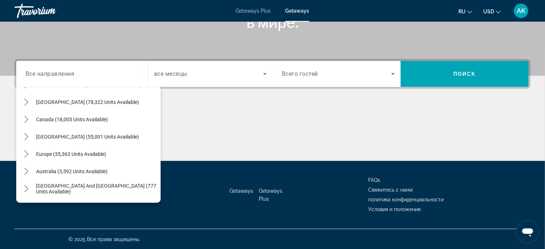
scroll to position [37, 0]
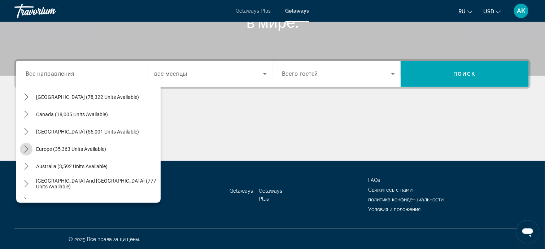
click at [24, 149] on icon "Toggle Europe (35,363 units available) submenu" at bounding box center [26, 148] width 7 height 7
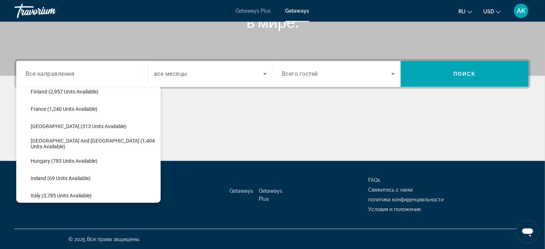
scroll to position [234, 0]
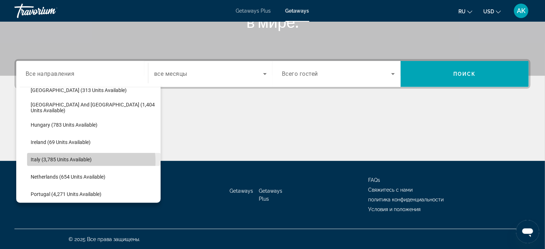
click at [81, 161] on span "Italy (3,785 units available)" at bounding box center [61, 160] width 61 height 6
type input "**********"
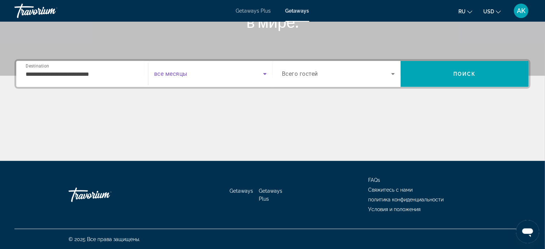
click at [264, 74] on icon "Search widget" at bounding box center [265, 74] width 4 height 2
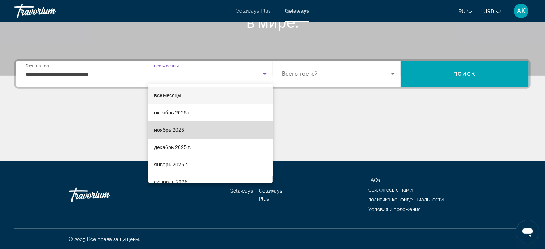
click at [211, 130] on mat-option "ноябрь 2025 г." at bounding box center [210, 129] width 124 height 17
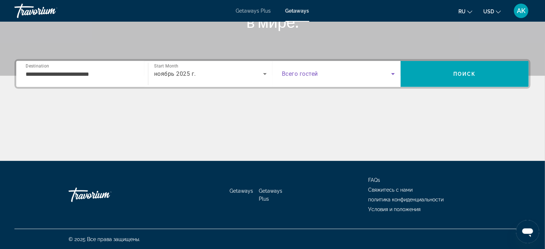
click at [391, 74] on icon "Search widget" at bounding box center [392, 74] width 9 height 9
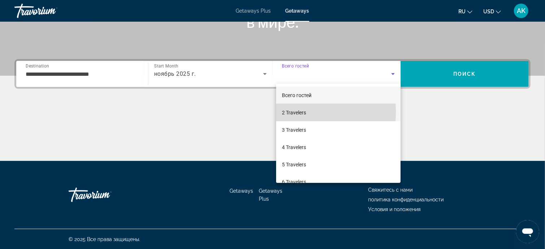
click at [308, 112] on mat-option "2 Travelers" at bounding box center [338, 112] width 124 height 17
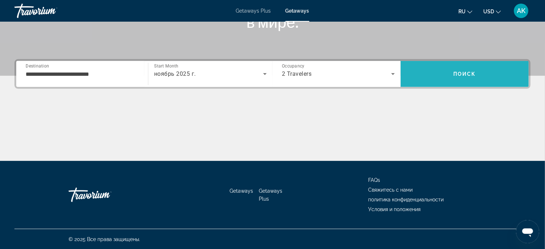
click at [458, 73] on span "Поиск" at bounding box center [464, 74] width 23 height 6
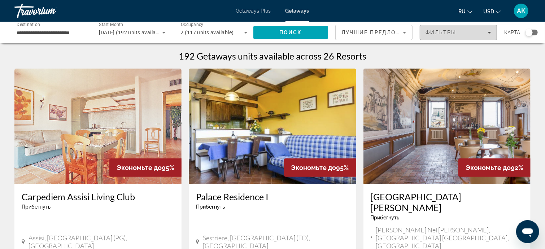
click at [490, 33] on icon "Filters" at bounding box center [489, 33] width 4 height 4
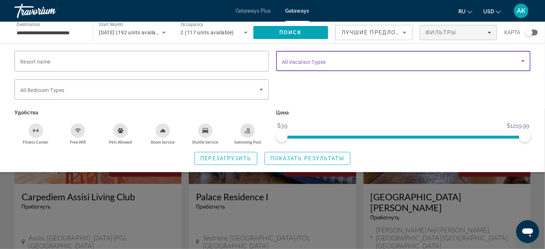
click at [521, 59] on icon "Search widget" at bounding box center [522, 61] width 9 height 9
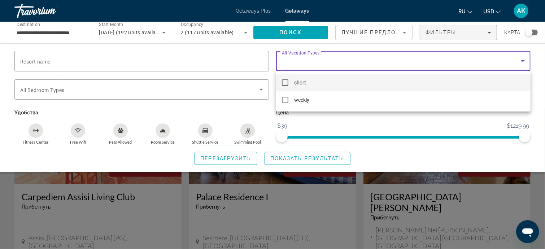
click at [286, 82] on mat-pseudo-checkbox at bounding box center [285, 82] width 6 height 6
click at [316, 123] on div at bounding box center [272, 124] width 545 height 249
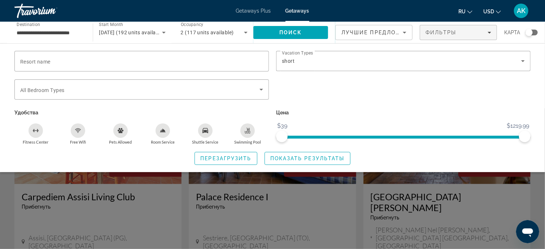
click at [302, 159] on span "Показать результаты" at bounding box center [307, 158] width 74 height 6
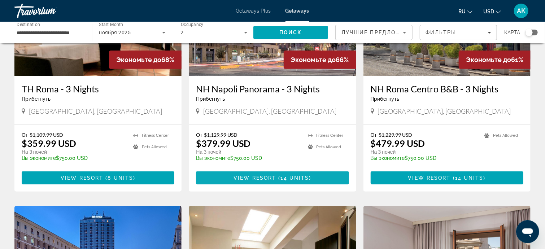
scroll to position [108, 0]
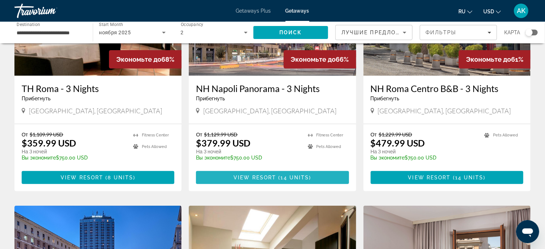
click at [258, 175] on span "View Resort" at bounding box center [254, 178] width 43 height 6
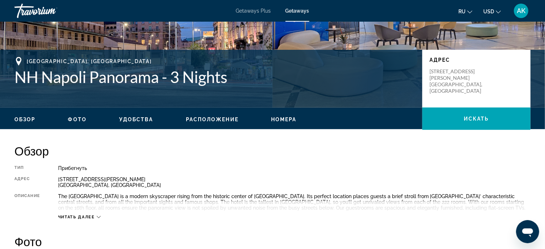
scroll to position [180, 0]
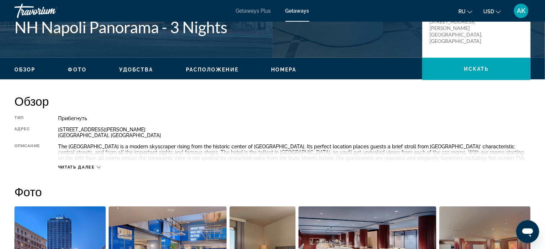
click at [97, 167] on icon "Main content" at bounding box center [99, 167] width 4 height 4
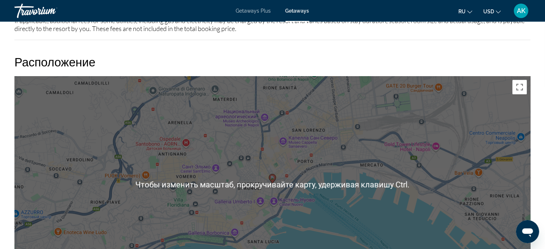
scroll to position [902, 0]
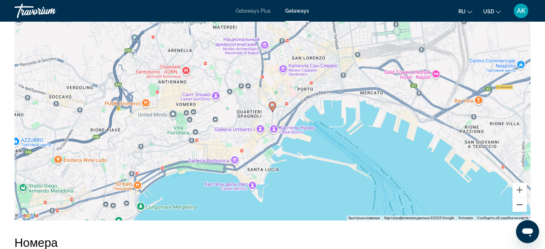
click at [517, 203] on button "Уменьшить" at bounding box center [519, 204] width 14 height 14
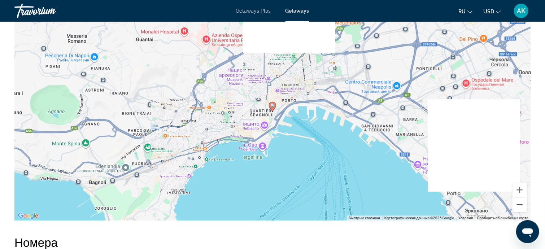
click at [517, 203] on button "Уменьшить" at bounding box center [519, 204] width 14 height 14
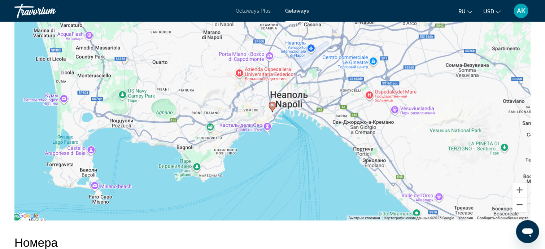
click at [520, 203] on button "Уменьшить" at bounding box center [519, 204] width 14 height 14
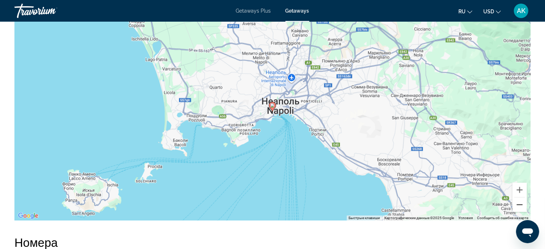
click at [520, 203] on button "Уменьшить" at bounding box center [519, 204] width 14 height 14
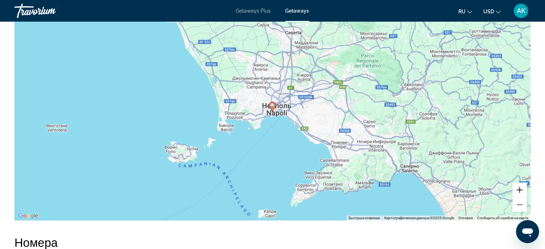
click at [519, 188] on button "Увеличить" at bounding box center [519, 190] width 14 height 14
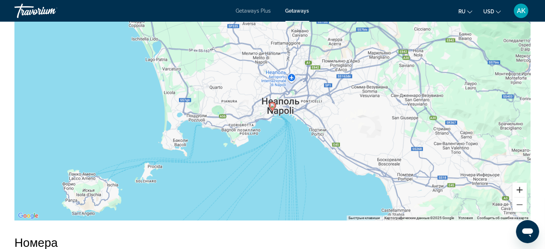
click at [519, 188] on button "Увеличить" at bounding box center [519, 190] width 14 height 14
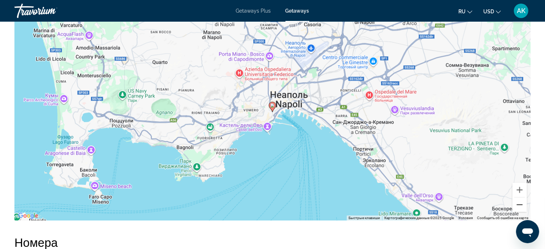
click at [522, 204] on button "Уменьшить" at bounding box center [519, 204] width 14 height 14
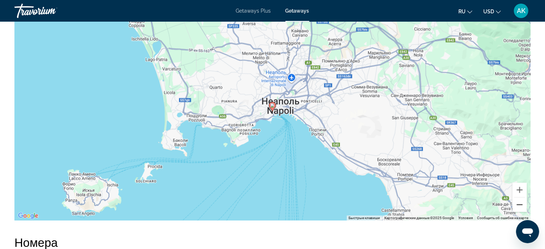
click at [522, 204] on button "Уменьшить" at bounding box center [519, 204] width 14 height 14
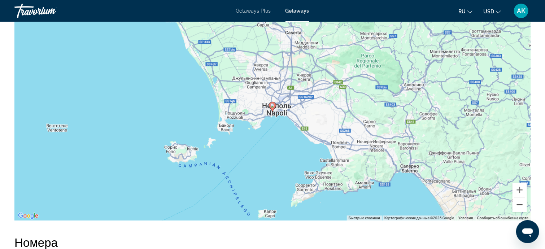
click at [522, 204] on button "Уменьшить" at bounding box center [519, 204] width 14 height 14
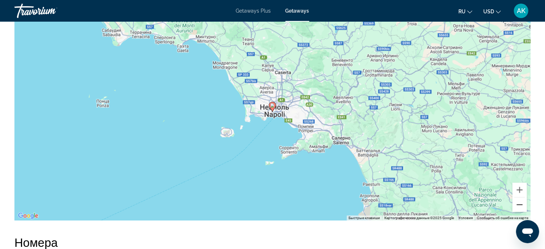
click at [522, 204] on button "Уменьшить" at bounding box center [519, 204] width 14 height 14
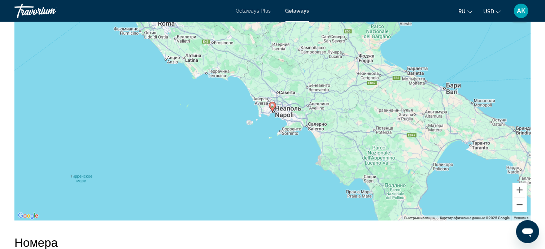
click at [522, 204] on button "Уменьшить" at bounding box center [519, 204] width 14 height 14
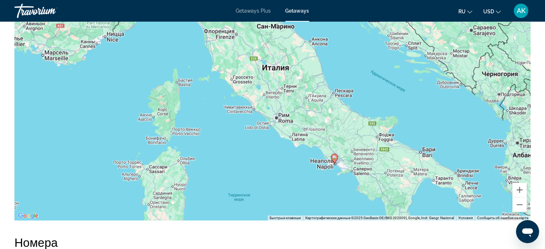
drag, startPoint x: 312, startPoint y: 106, endPoint x: 374, endPoint y: 159, distance: 81.6
click at [374, 159] on div "Чтобы активировать перетаскивание с помощью клавиатуры, нажмите Alt + Ввод. Пос…" at bounding box center [272, 112] width 516 height 216
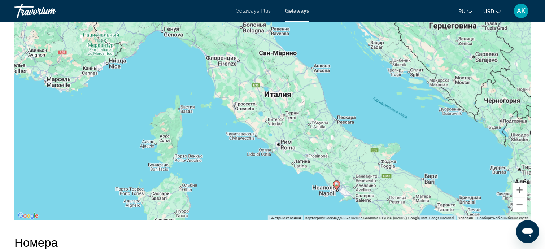
drag, startPoint x: 379, startPoint y: 160, endPoint x: 382, endPoint y: 186, distance: 26.1
click at [382, 186] on div "Чтобы активировать перетаскивание с помощью клавиатуры, нажмите Alt + Ввод. Пос…" at bounding box center [272, 112] width 516 height 216
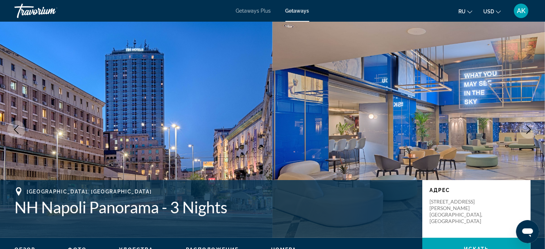
scroll to position [0, 0]
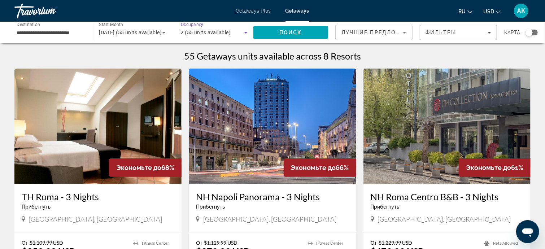
click at [245, 31] on icon "Search widget" at bounding box center [245, 32] width 9 height 9
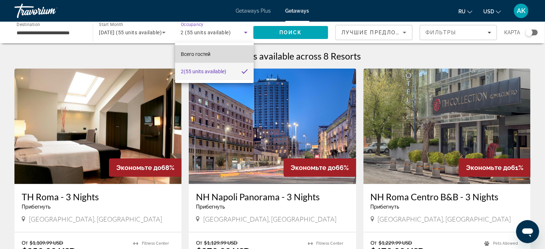
click at [225, 53] on mat-option "Всего гостей" at bounding box center [214, 53] width 79 height 17
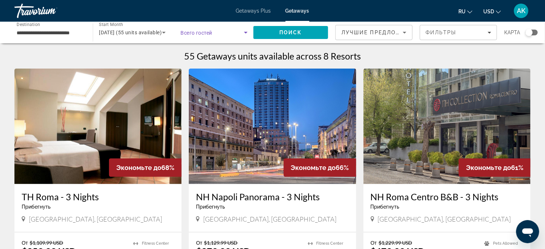
click at [247, 32] on icon "Search widget" at bounding box center [246, 33] width 4 height 2
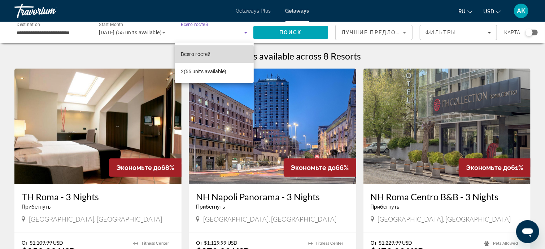
click at [210, 54] on span "Всего гостей" at bounding box center [196, 54] width 30 height 6
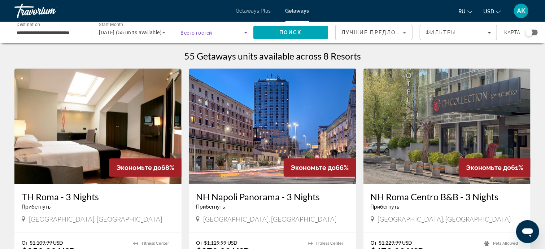
click at [245, 32] on icon "Search widget" at bounding box center [246, 33] width 4 height 2
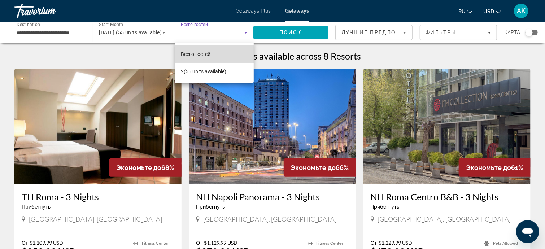
click at [224, 55] on mat-option "Всего гостей" at bounding box center [214, 53] width 79 height 17
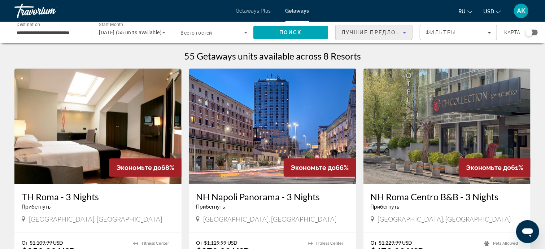
click at [404, 34] on icon "Sort by" at bounding box center [404, 32] width 9 height 9
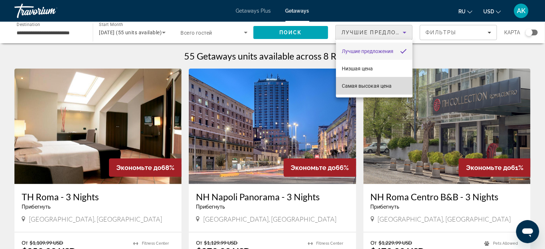
click at [379, 84] on span "Самая высокая цена" at bounding box center [367, 86] width 50 height 6
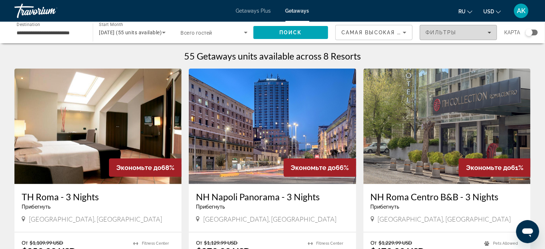
click at [487, 31] on div "Фильтры" at bounding box center [458, 33] width 66 height 6
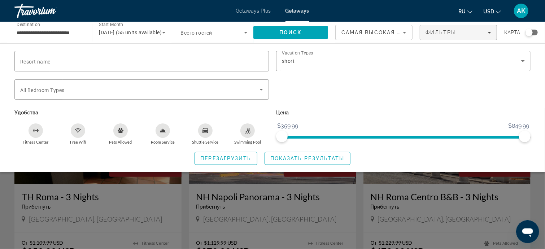
click at [457, 81] on div "Search widget" at bounding box center [402, 93] width 261 height 28
click at [401, 103] on div "Search widget" at bounding box center [402, 93] width 261 height 28
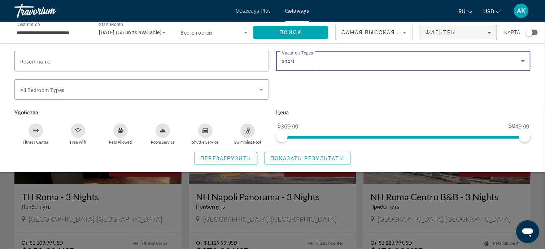
click at [523, 60] on icon "Search widget" at bounding box center [522, 61] width 9 height 9
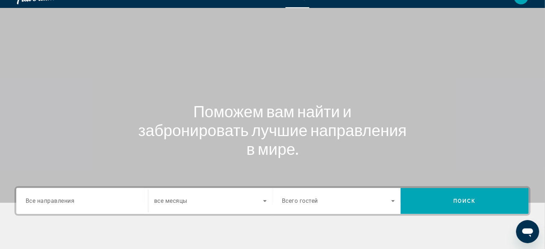
scroll to position [36, 0]
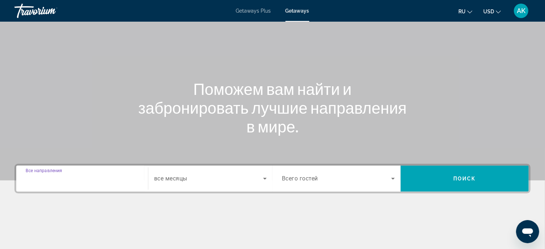
click at [93, 177] on input "Destination Все направления" at bounding box center [82, 179] width 113 height 9
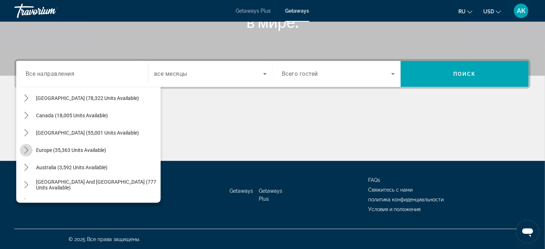
click at [25, 151] on icon "Toggle Europe (35,363 units available) submenu" at bounding box center [26, 149] width 7 height 7
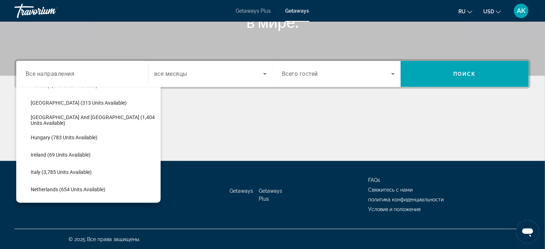
scroll to position [234, 0]
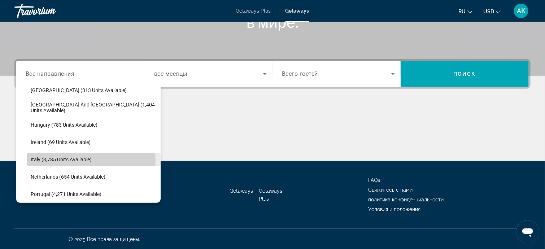
click at [61, 161] on span "Italy (3,785 units available)" at bounding box center [61, 160] width 61 height 6
type input "**********"
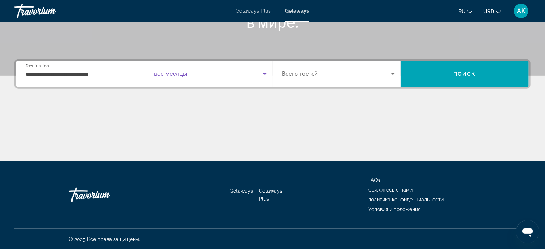
click at [264, 73] on icon "Search widget" at bounding box center [265, 74] width 4 height 2
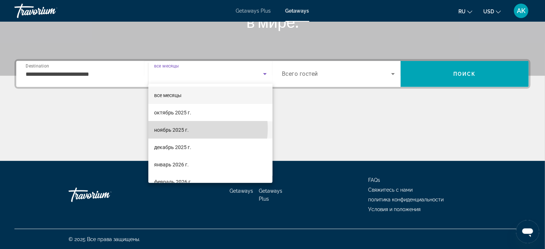
click at [194, 128] on mat-option "ноябрь 2025 г." at bounding box center [210, 129] width 124 height 17
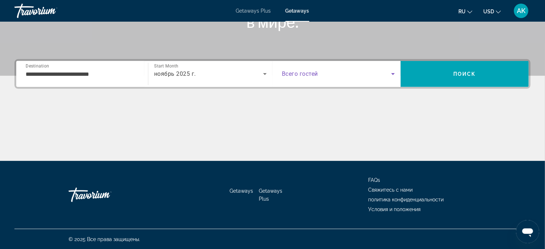
click at [391, 73] on icon "Search widget" at bounding box center [392, 74] width 9 height 9
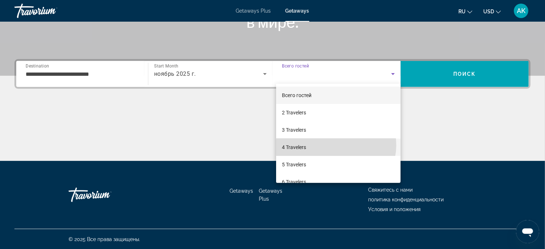
click at [335, 145] on mat-option "4 Travelers" at bounding box center [338, 146] width 124 height 17
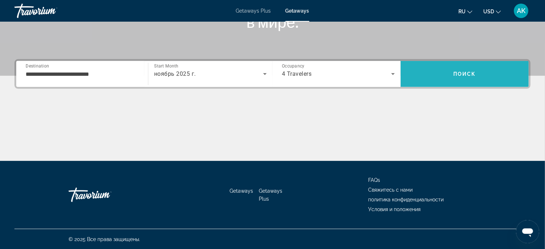
click at [472, 73] on span "Поиск" at bounding box center [464, 74] width 23 height 6
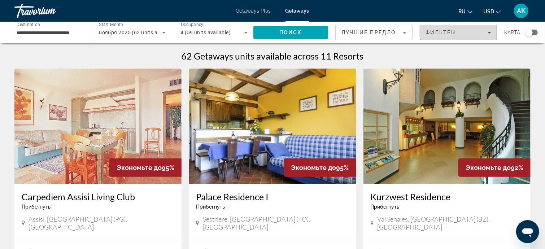
click at [489, 31] on icon "Filters" at bounding box center [489, 33] width 4 height 4
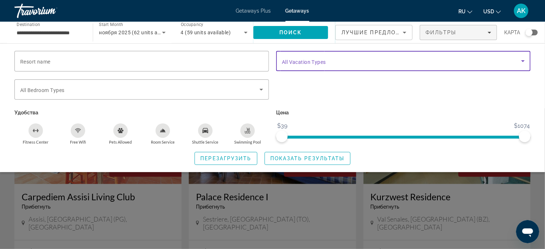
click at [524, 59] on icon "Search widget" at bounding box center [522, 61] width 9 height 9
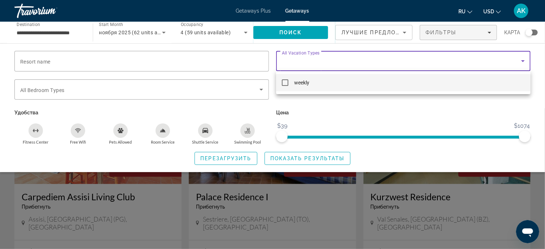
click at [142, 180] on div at bounding box center [272, 124] width 545 height 249
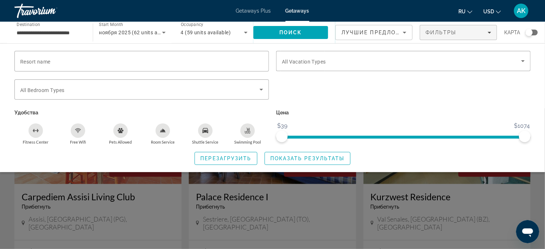
click at [382, 155] on div "Перезагрузить Показать результаты" at bounding box center [272, 158] width 516 height 13
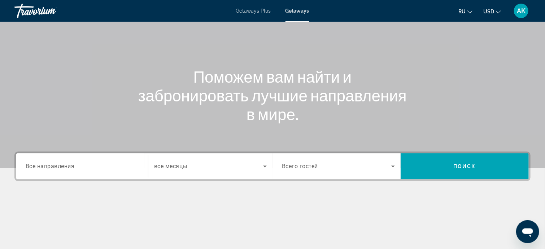
scroll to position [72, 0]
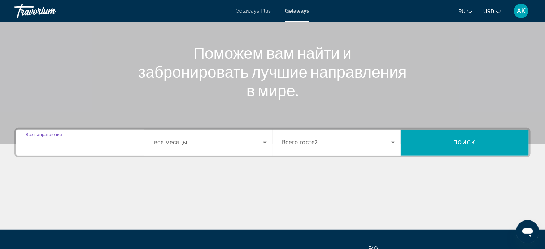
click at [109, 146] on input "Destination Все направления" at bounding box center [82, 142] width 113 height 9
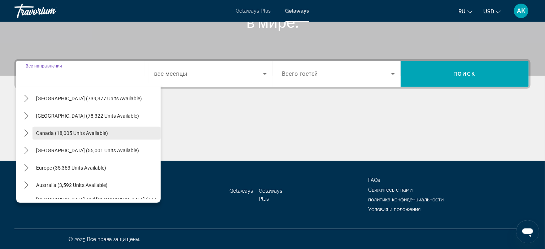
scroll to position [36, 0]
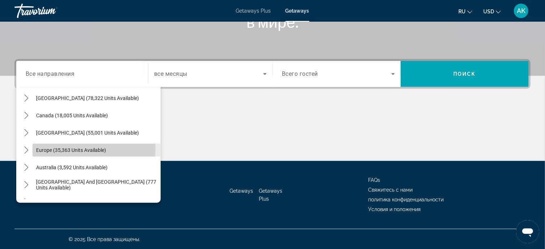
click at [89, 149] on span "Europe (35,363 units available)" at bounding box center [71, 150] width 70 height 6
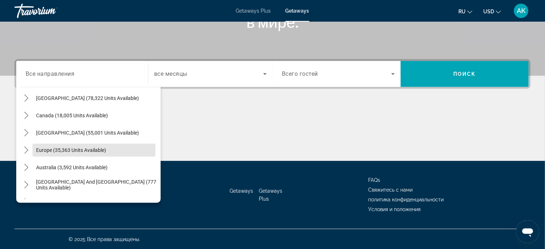
type input "**********"
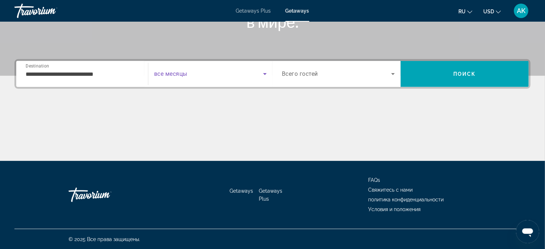
click at [264, 73] on icon "Search widget" at bounding box center [265, 74] width 4 height 2
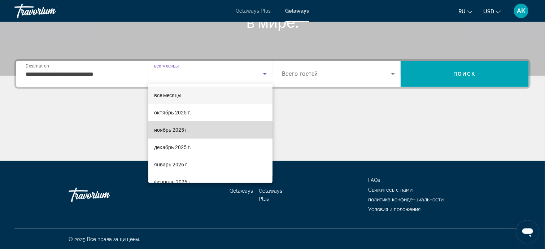
click at [216, 129] on mat-option "ноябрь 2025 г." at bounding box center [210, 129] width 124 height 17
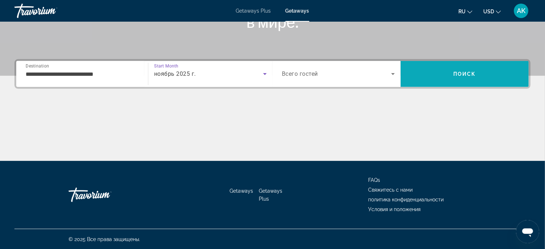
click at [467, 72] on span "Поиск" at bounding box center [464, 74] width 23 height 6
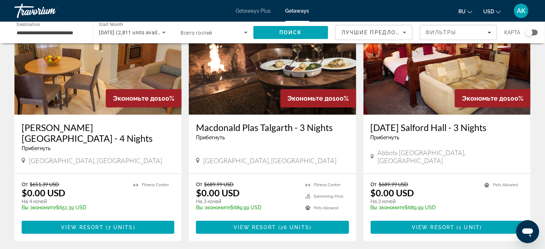
scroll to position [72, 0]
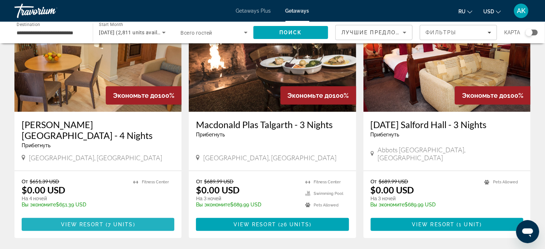
click at [133, 222] on span "( 7 units )" at bounding box center [120, 224] width 32 height 6
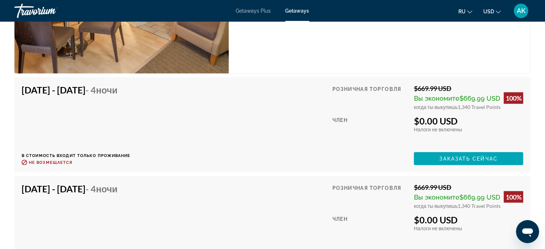
scroll to position [1767, 0]
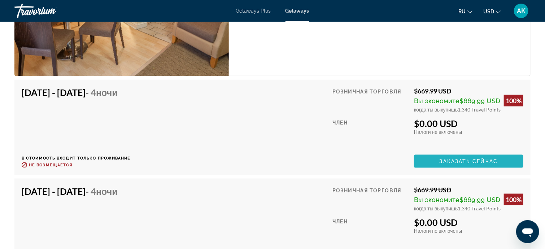
click at [437, 158] on span "Main content" at bounding box center [468, 161] width 109 height 17
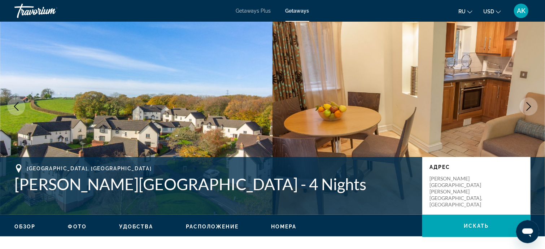
scroll to position [36, 0]
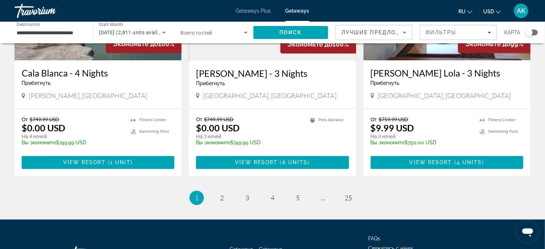
scroll to position [902, 0]
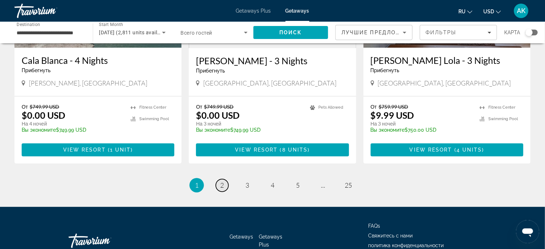
click at [221, 181] on span "2" at bounding box center [222, 185] width 4 height 8
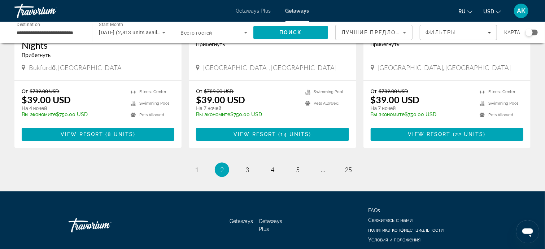
scroll to position [928, 0]
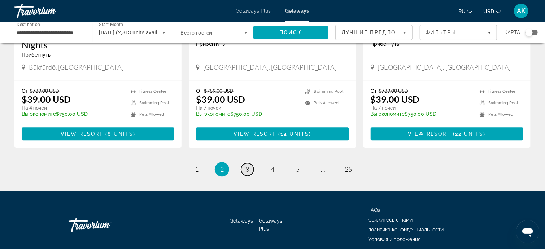
click at [246, 165] on span "3" at bounding box center [247, 169] width 4 height 8
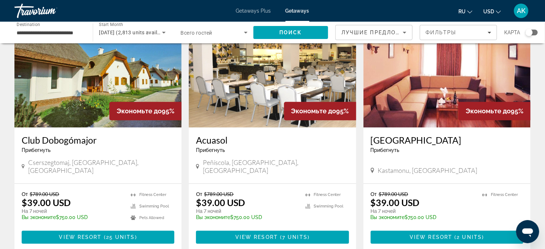
scroll to position [866, 0]
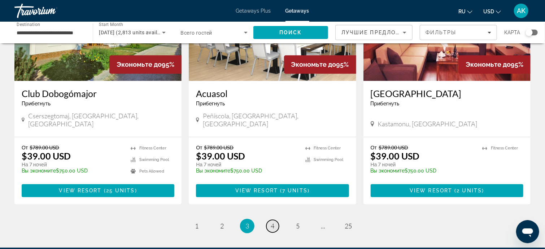
click at [274, 220] on link "page 4" at bounding box center [272, 226] width 13 height 13
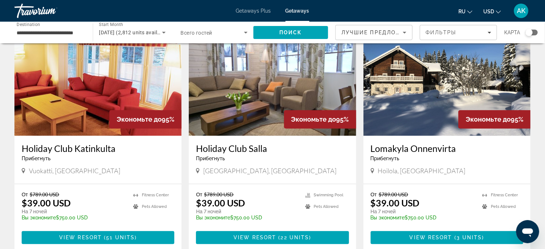
scroll to position [866, 0]
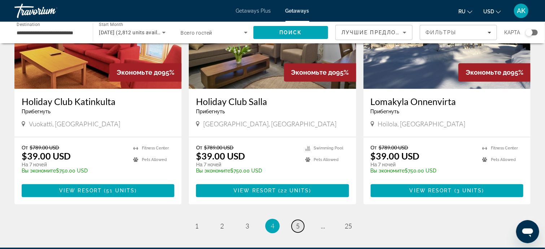
click at [298, 222] on span "5" at bounding box center [298, 226] width 4 height 8
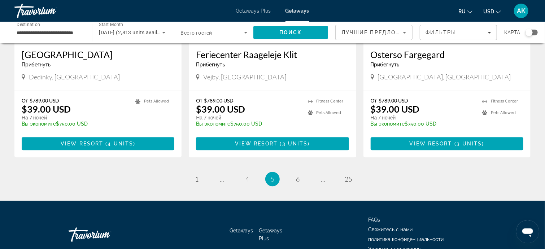
scroll to position [902, 0]
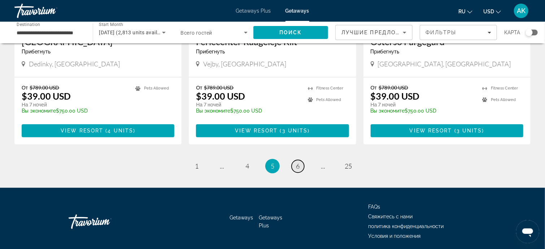
click at [298, 162] on span "6" at bounding box center [298, 166] width 4 height 8
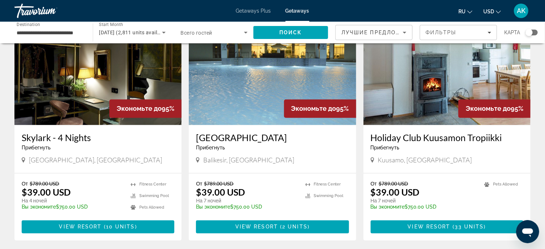
scroll to position [577, 0]
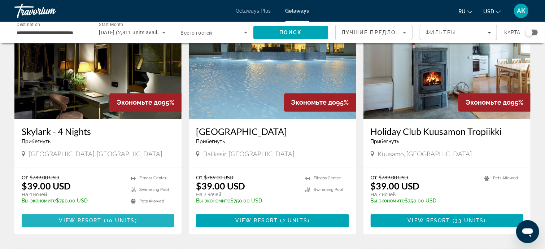
click at [93, 212] on span "Main content" at bounding box center [98, 220] width 153 height 17
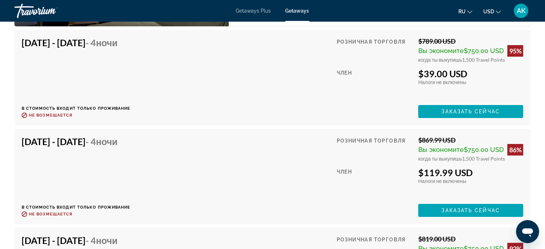
scroll to position [1298, 0]
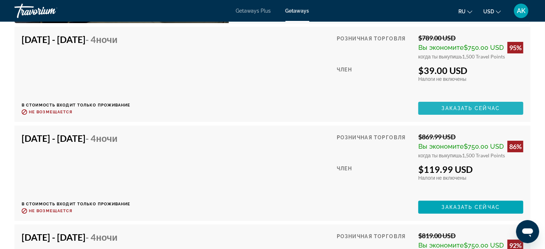
click at [448, 107] on span "Заказать сейчас" at bounding box center [470, 108] width 58 height 6
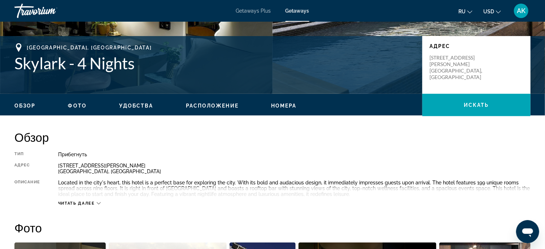
scroll to position [36, 0]
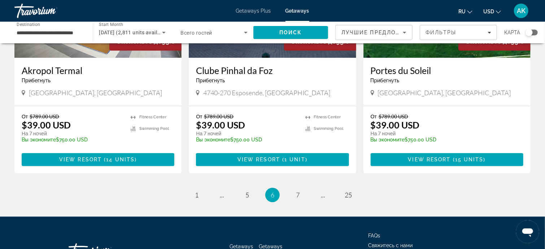
scroll to position [902, 0]
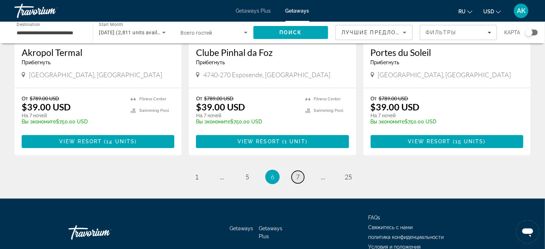
click at [299, 173] on span "7" at bounding box center [298, 177] width 4 height 8
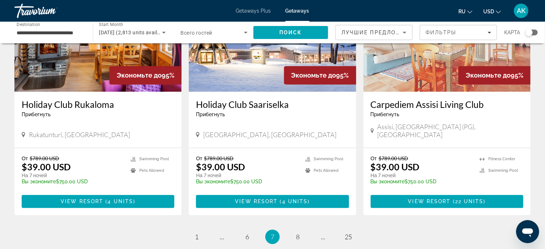
scroll to position [866, 0]
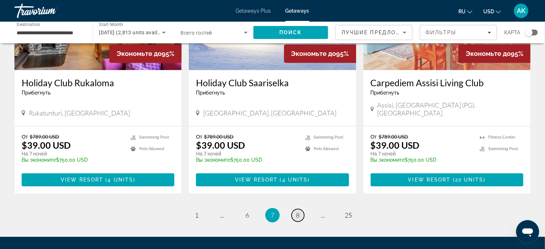
click at [299, 211] on span "8" at bounding box center [298, 215] width 4 height 8
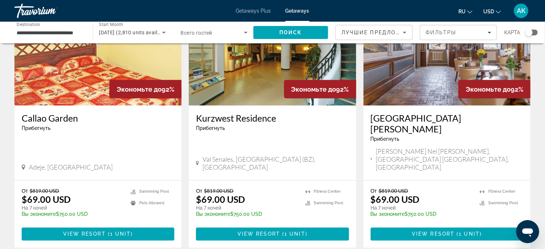
scroll to position [577, 0]
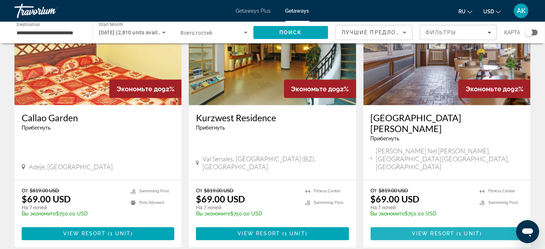
click at [426, 231] on span "View Resort" at bounding box center [433, 234] width 43 height 6
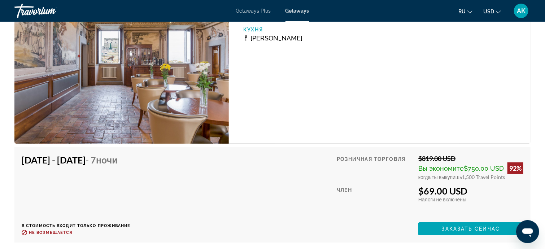
scroll to position [1298, 0]
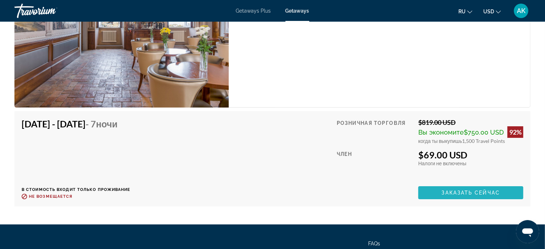
click at [453, 190] on span "Заказать сейчас" at bounding box center [470, 193] width 58 height 6
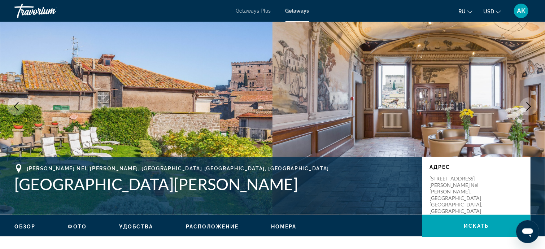
scroll to position [36, 0]
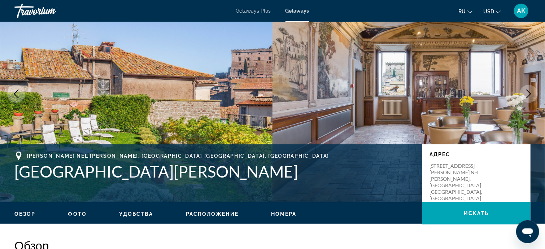
click at [530, 93] on icon "Next image" at bounding box center [528, 93] width 5 height 9
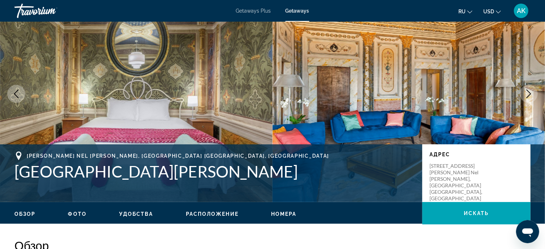
click at [530, 93] on icon "Next image" at bounding box center [528, 93] width 5 height 9
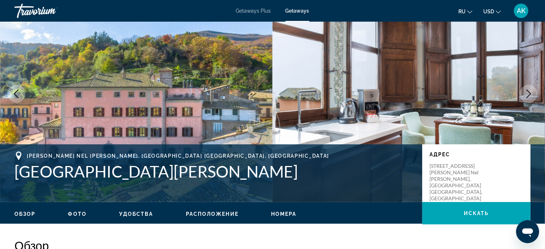
click at [530, 93] on icon "Next image" at bounding box center [528, 93] width 5 height 9
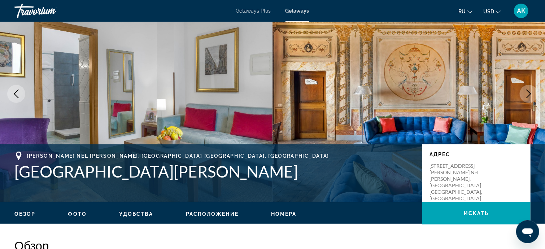
click at [530, 93] on icon "Next image" at bounding box center [528, 93] width 5 height 9
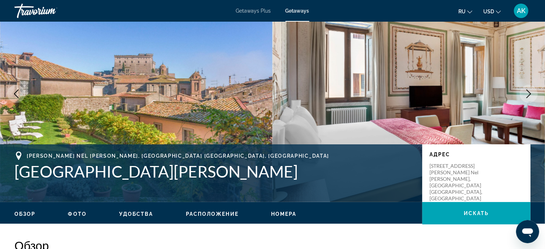
click at [530, 94] on icon "Next image" at bounding box center [528, 93] width 9 height 9
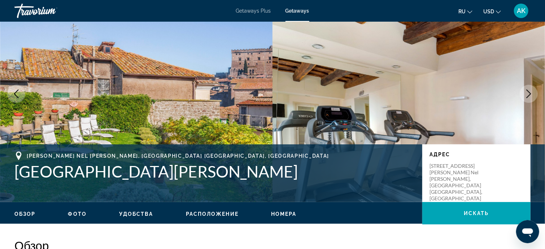
click at [531, 96] on icon "Next image" at bounding box center [528, 93] width 9 height 9
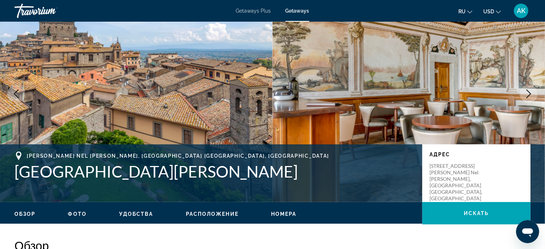
drag, startPoint x: 531, startPoint y: 96, endPoint x: 529, endPoint y: 106, distance: 10.2
click at [529, 106] on div "prev next [PERSON_NAME] Nel [PERSON_NAME], [GEOGRAPHIC_DATA] [GEOGRAPHIC_DATA],…" at bounding box center [272, 94] width 545 height 216
click at [527, 94] on icon "Next image" at bounding box center [528, 93] width 9 height 9
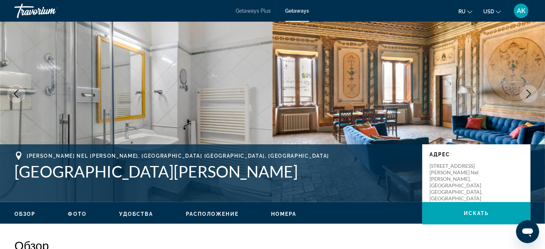
click at [527, 94] on icon "Next image" at bounding box center [528, 93] width 9 height 9
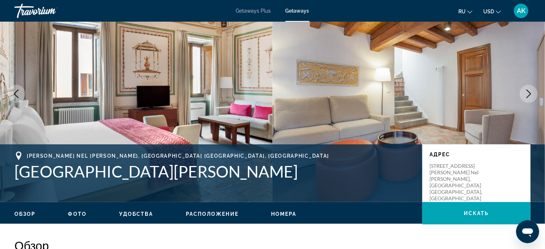
click at [527, 94] on icon "Next image" at bounding box center [528, 93] width 9 height 9
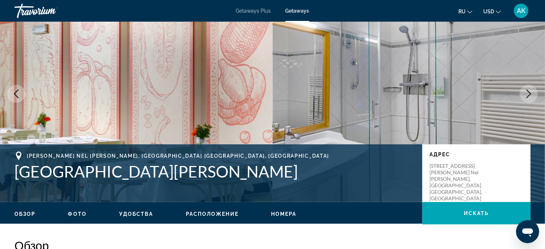
click at [527, 94] on icon "Next image" at bounding box center [528, 93] width 9 height 9
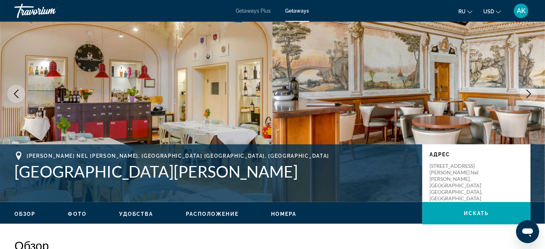
click at [527, 94] on icon "Next image" at bounding box center [528, 93] width 9 height 9
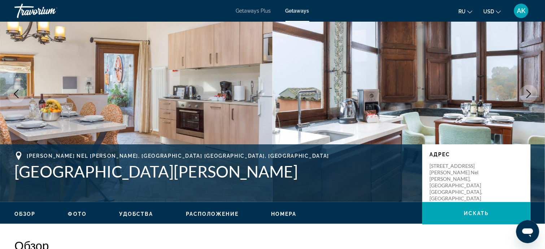
click at [527, 94] on icon "Next image" at bounding box center [528, 93] width 9 height 9
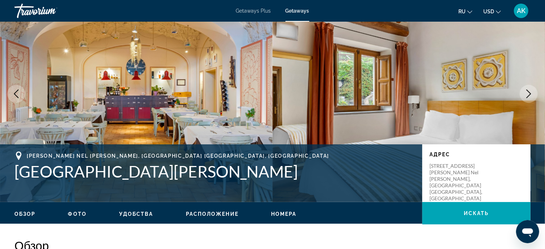
click at [527, 92] on icon "Next image" at bounding box center [528, 93] width 9 height 9
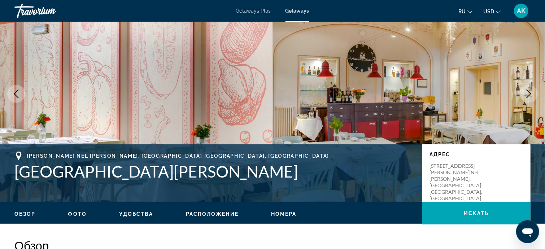
click at [527, 92] on icon "Next image" at bounding box center [528, 93] width 9 height 9
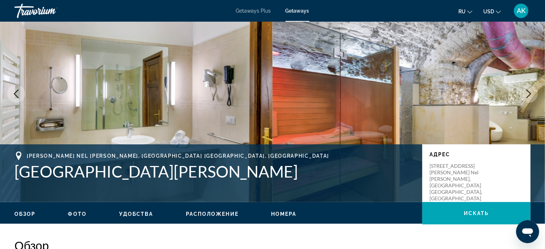
click at [527, 92] on icon "Next image" at bounding box center [528, 93] width 9 height 9
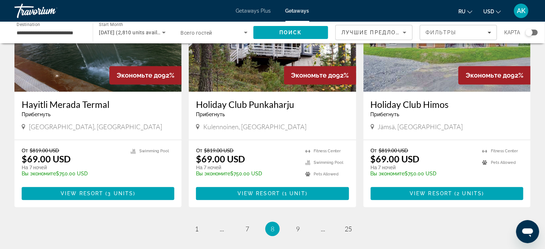
scroll to position [902, 0]
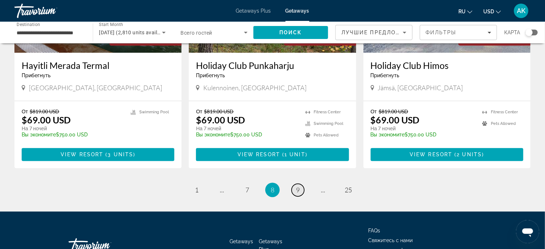
click at [299, 186] on span "9" at bounding box center [298, 190] width 4 height 8
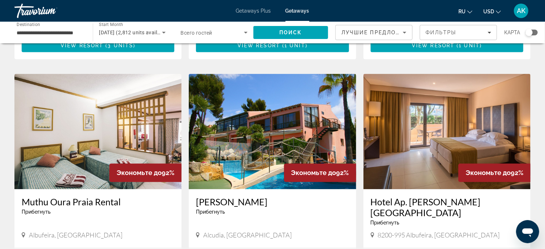
scroll to position [793, 0]
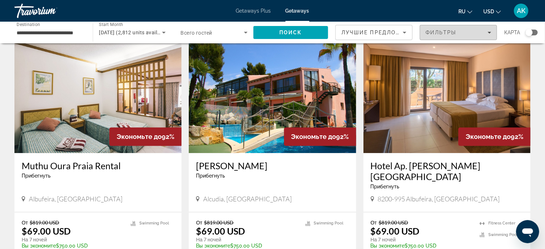
click at [490, 32] on icon "Filters" at bounding box center [489, 33] width 4 height 2
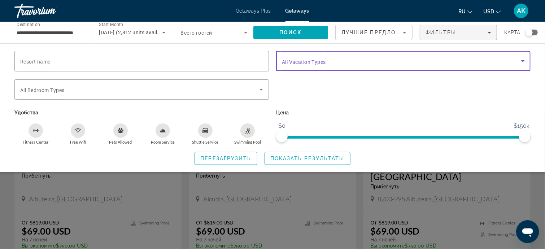
click at [522, 60] on icon "Search widget" at bounding box center [523, 61] width 4 height 2
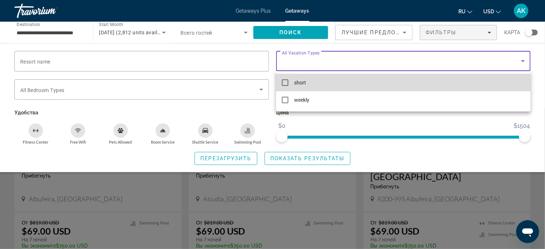
click at [286, 79] on mat-option "short" at bounding box center [403, 82] width 254 height 17
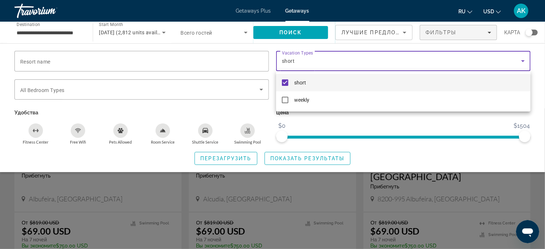
click at [303, 28] on div at bounding box center [272, 124] width 545 height 249
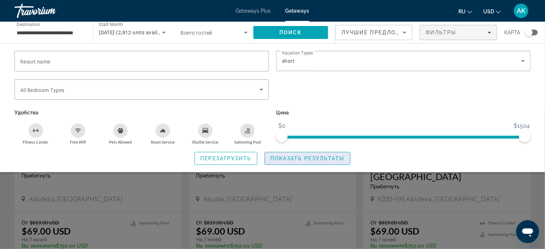
click at [307, 158] on span "Показать результаты" at bounding box center [307, 158] width 74 height 6
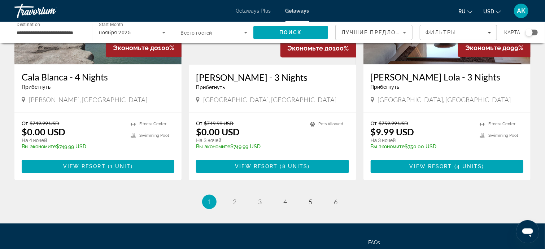
scroll to position [902, 0]
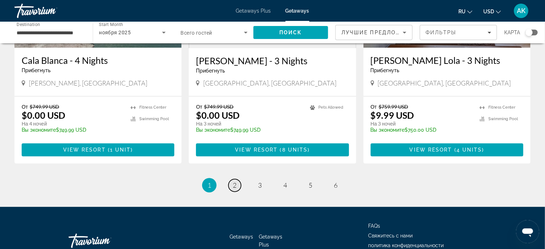
click at [238, 179] on link "page 2" at bounding box center [234, 185] width 13 height 13
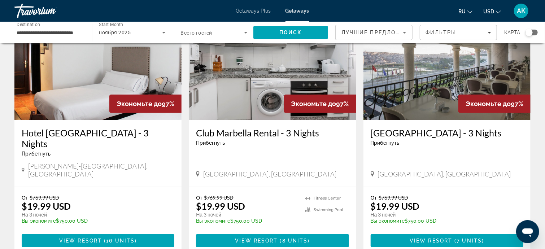
scroll to position [108, 0]
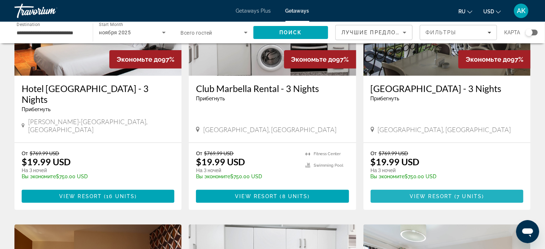
click at [462, 188] on span "Main content" at bounding box center [446, 196] width 153 height 17
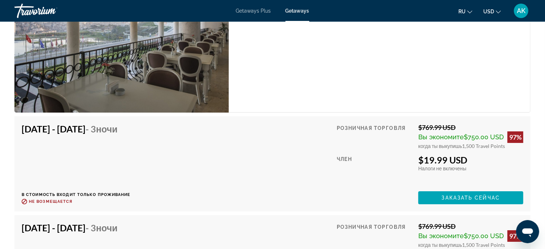
scroll to position [1154, 0]
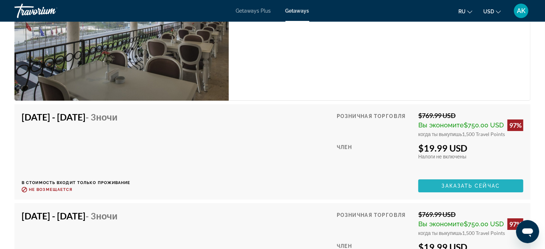
click at [452, 183] on span "Заказать сейчас" at bounding box center [470, 186] width 58 height 6
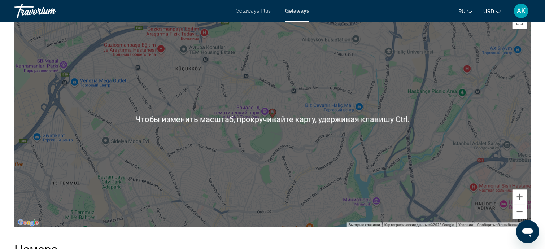
scroll to position [830, 0]
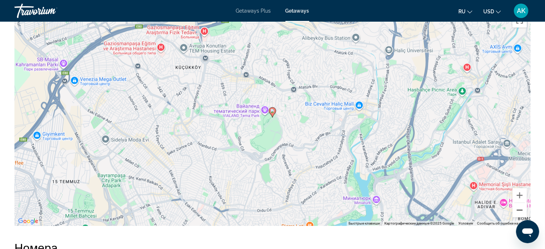
click at [518, 210] on button "Уменьшить" at bounding box center [519, 210] width 14 height 14
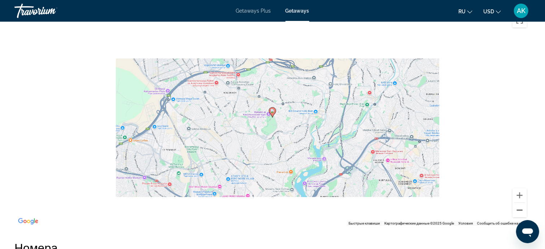
click at [518, 210] on button "Уменьшить" at bounding box center [519, 210] width 14 height 14
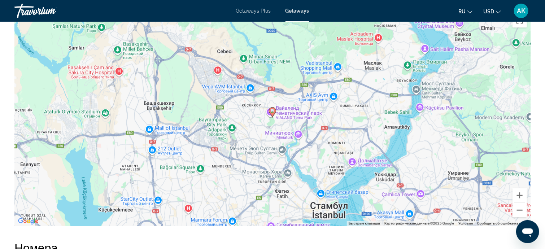
click at [518, 210] on button "Уменьшить" at bounding box center [519, 210] width 14 height 14
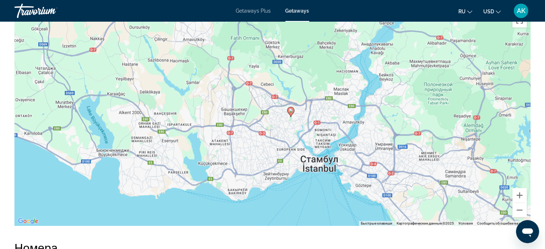
drag, startPoint x: 383, startPoint y: 97, endPoint x: 402, endPoint y: 97, distance: 19.5
click at [402, 97] on div "Чтобы активировать перетаскивание с помощью клавиатуры, нажмите Alt + Ввод. Пос…" at bounding box center [272, 117] width 516 height 216
click at [516, 209] on button "Уменьшить" at bounding box center [519, 210] width 14 height 14
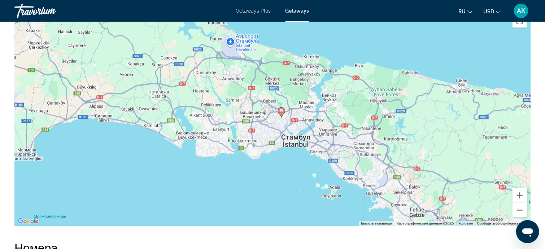
click at [519, 210] on button "Уменьшить" at bounding box center [519, 210] width 14 height 14
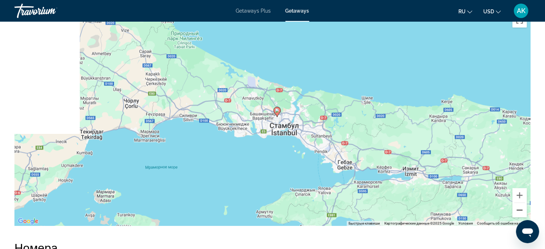
click at [519, 211] on button "Уменьшить" at bounding box center [519, 210] width 14 height 14
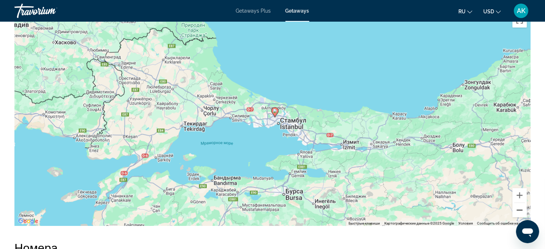
click at [519, 211] on button "Уменьшить" at bounding box center [519, 210] width 14 height 14
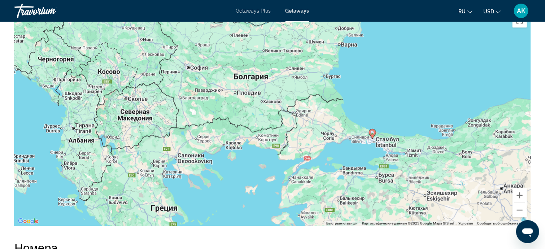
drag, startPoint x: 365, startPoint y: 75, endPoint x: 469, endPoint y: 95, distance: 105.5
click at [469, 95] on div "Чтобы активировать перетаскивание с помощью клавиатуры, нажмите Alt + Ввод. Пос…" at bounding box center [272, 117] width 516 height 216
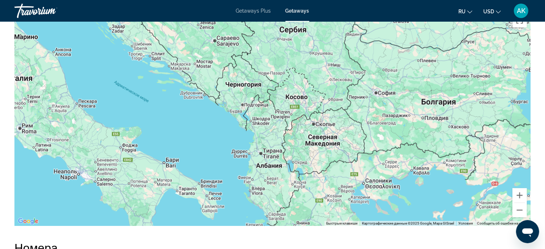
drag, startPoint x: 225, startPoint y: 106, endPoint x: 409, endPoint y: 134, distance: 185.7
click at [409, 134] on div "Чтобы активировать перетаскивание с помощью клавиатуры, нажмите Alt + Ввод. Пос…" at bounding box center [272, 117] width 516 height 216
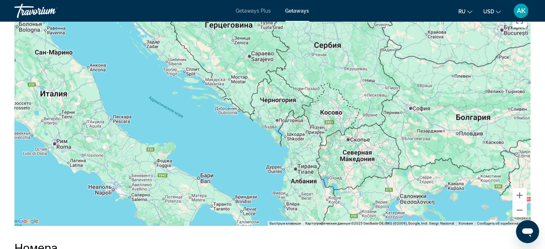
drag, startPoint x: 286, startPoint y: 65, endPoint x: 320, endPoint y: 82, distance: 38.6
click at [320, 82] on div "Чтобы активировать перетаскивание с помощью клавиатуры, нажмите Alt + Ввод. Пос…" at bounding box center [272, 117] width 516 height 216
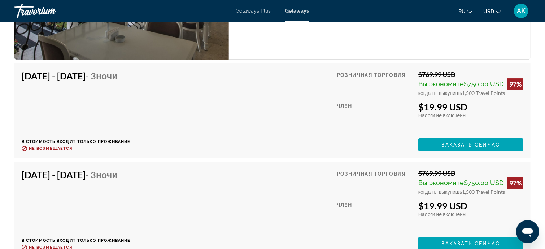
scroll to position [1197, 0]
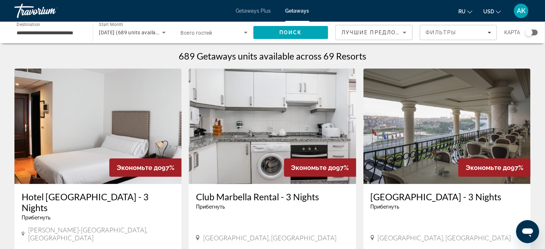
click at [101, 107] on img "Main content" at bounding box center [97, 126] width 167 height 115
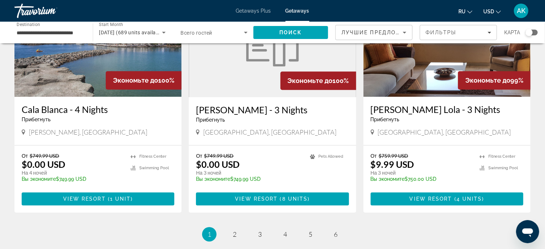
scroll to position [866, 0]
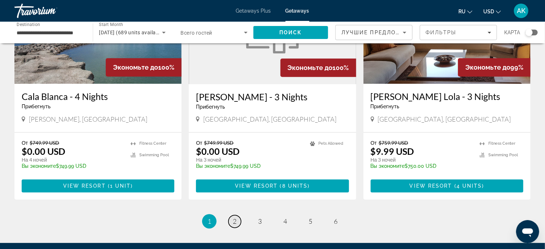
click at [234, 217] on span "2" at bounding box center [235, 221] width 4 height 8
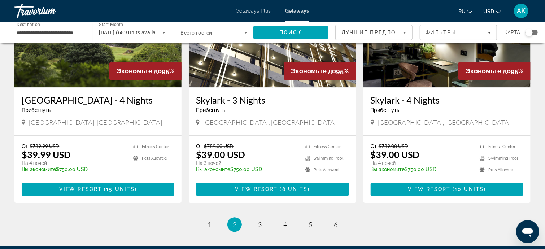
scroll to position [902, 0]
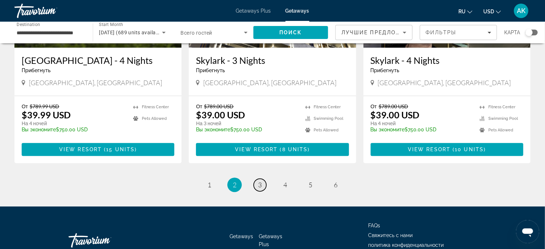
click at [261, 181] on span "3" at bounding box center [260, 185] width 4 height 8
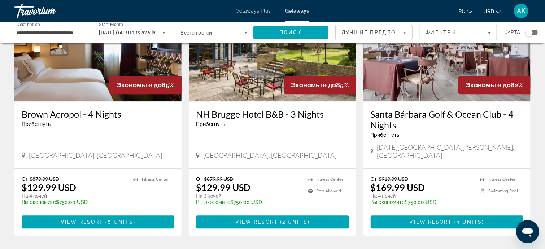
scroll to position [866, 0]
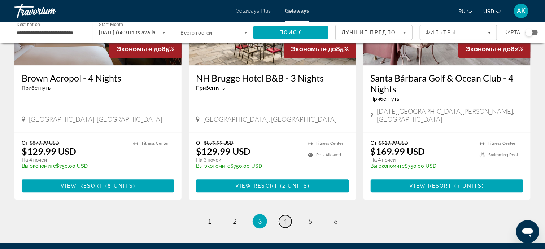
click at [286, 217] on span "4" at bounding box center [285, 221] width 4 height 8
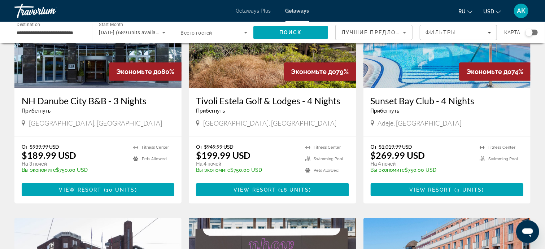
scroll to position [108, 0]
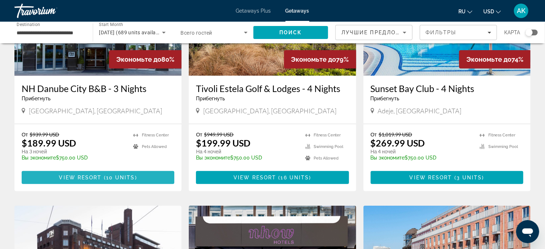
click at [113, 177] on span "10 units" at bounding box center [120, 178] width 29 height 6
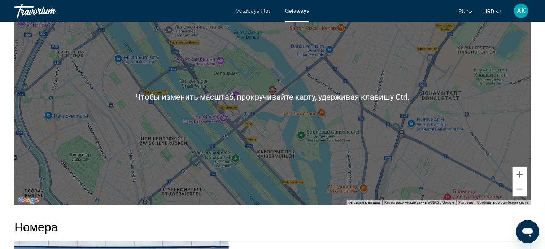
scroll to position [902, 0]
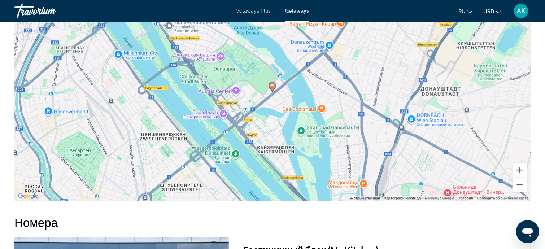
click at [518, 185] on button "Уменьшить" at bounding box center [519, 184] width 14 height 14
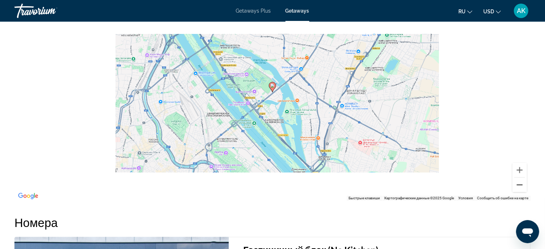
click at [518, 185] on button "Уменьшить" at bounding box center [519, 184] width 14 height 14
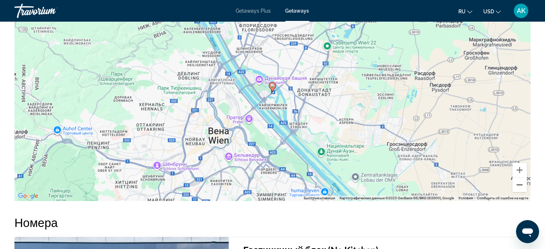
click at [518, 185] on button "Уменьшить" at bounding box center [519, 184] width 14 height 14
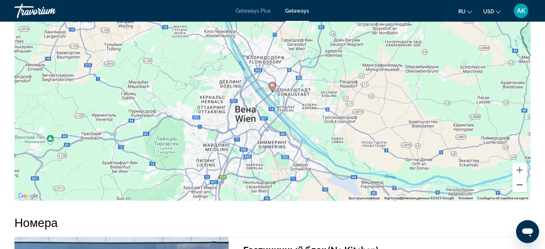
click at [518, 185] on button "Уменьшить" at bounding box center [519, 184] width 14 height 14
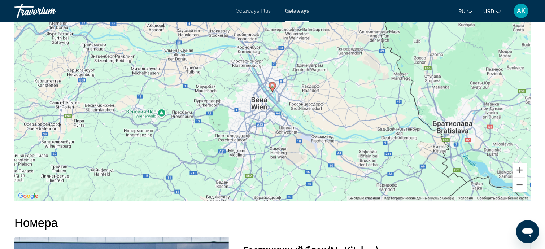
click at [518, 185] on button "Уменьшить" at bounding box center [519, 184] width 14 height 14
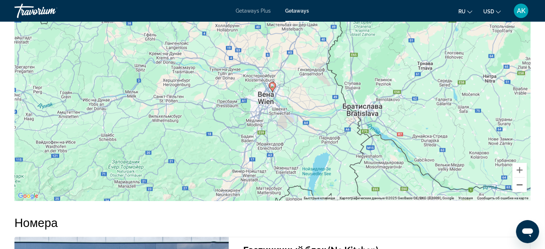
click at [518, 185] on button "Уменьшить" at bounding box center [519, 184] width 14 height 14
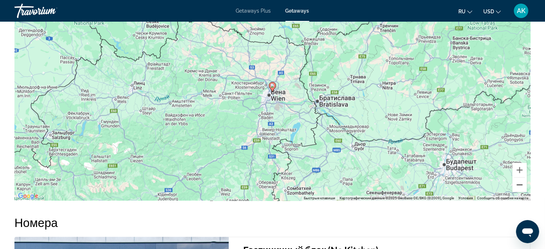
click at [519, 185] on button "Уменьшить" at bounding box center [519, 184] width 14 height 14
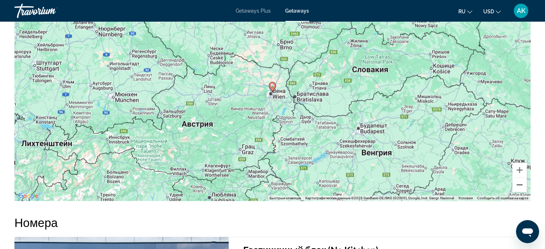
click at [519, 185] on button "Уменьшить" at bounding box center [519, 184] width 14 height 14
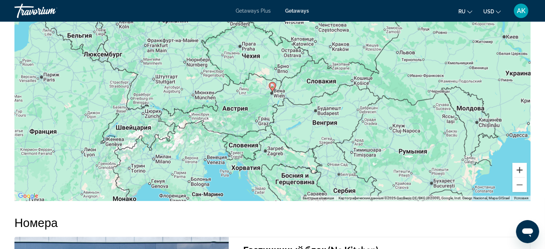
click at [521, 170] on button "Увеличить" at bounding box center [519, 170] width 14 height 14
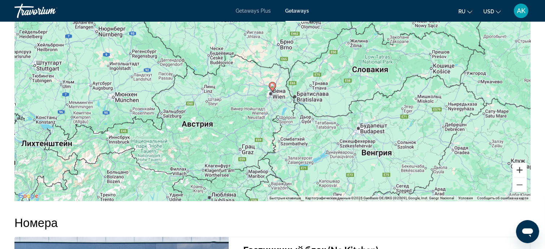
click at [521, 170] on button "Увеличить" at bounding box center [519, 170] width 14 height 14
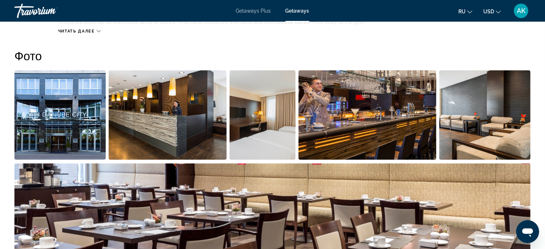
scroll to position [180, 0]
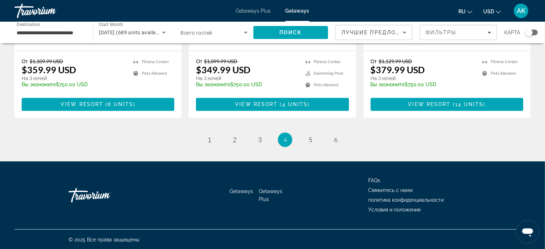
scroll to position [939, 0]
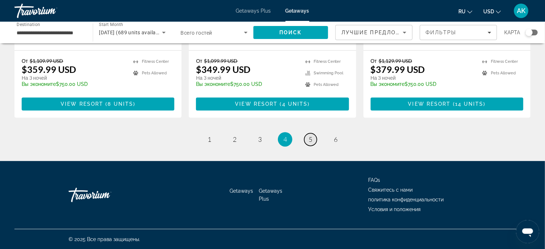
click at [311, 136] on span "5" at bounding box center [310, 139] width 4 height 8
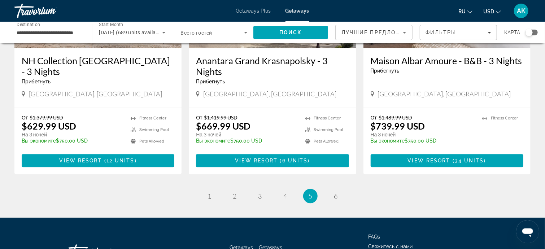
scroll to position [902, 0]
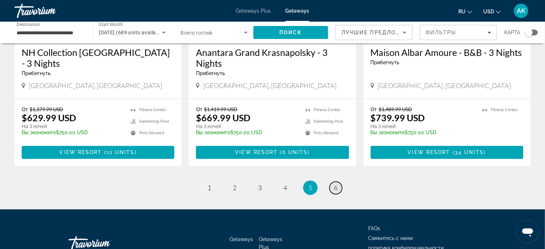
click at [335, 184] on span "6" at bounding box center [336, 188] width 4 height 8
